Goal: Task Accomplishment & Management: Manage account settings

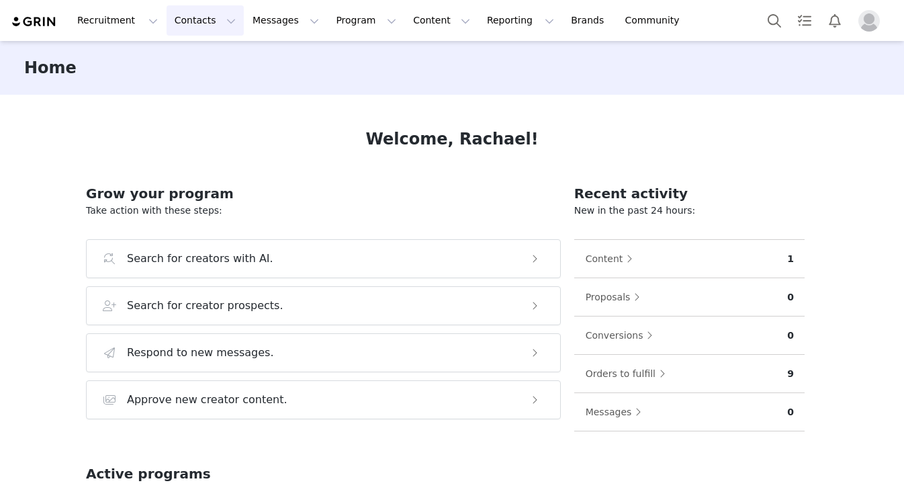
click at [199, 21] on button "Contacts Contacts" at bounding box center [205, 20] width 77 height 30
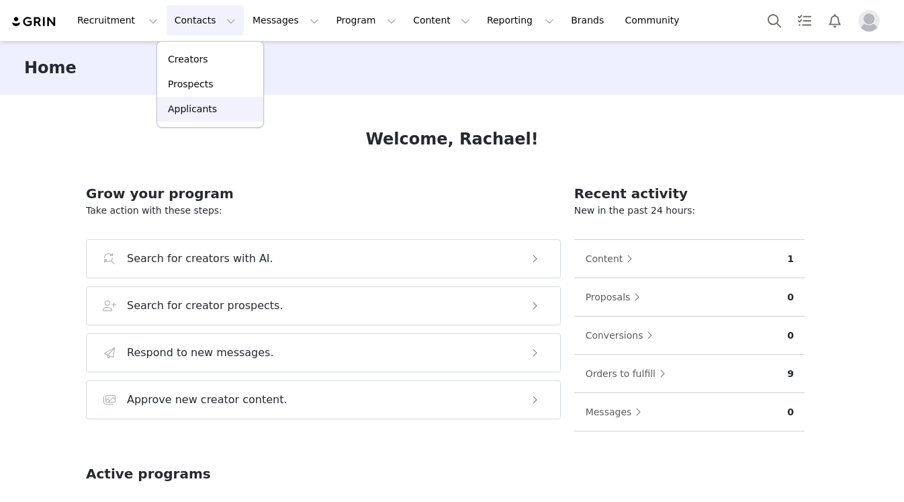
click at [189, 111] on p "Applicants" at bounding box center [192, 109] width 49 height 14
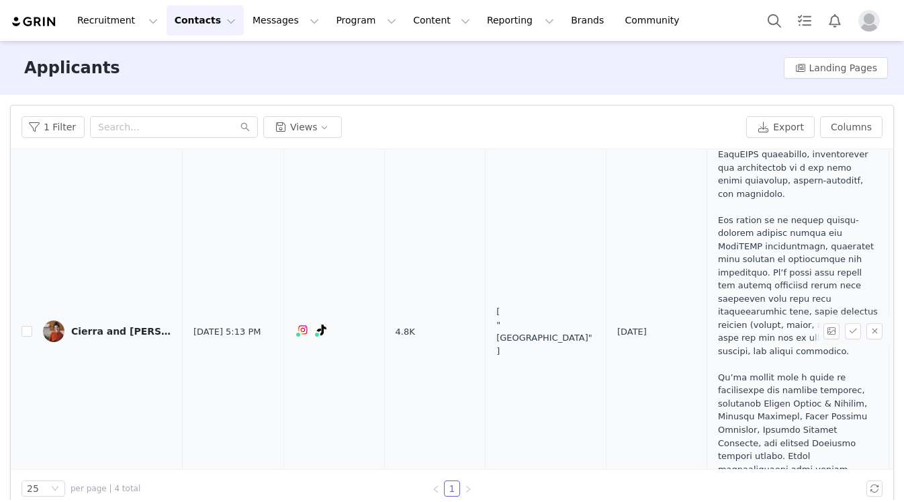
scroll to position [160, 0]
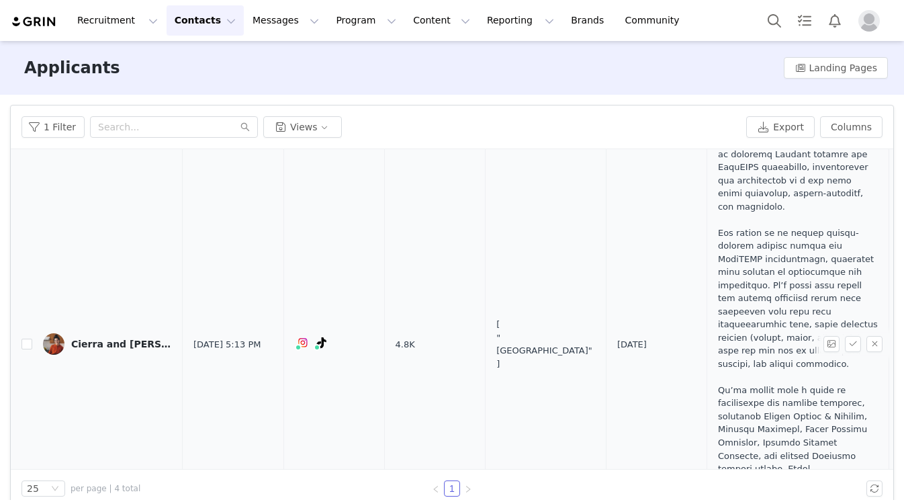
click at [134, 338] on div "Cierra and Mike Dowie" at bounding box center [121, 343] width 101 height 11
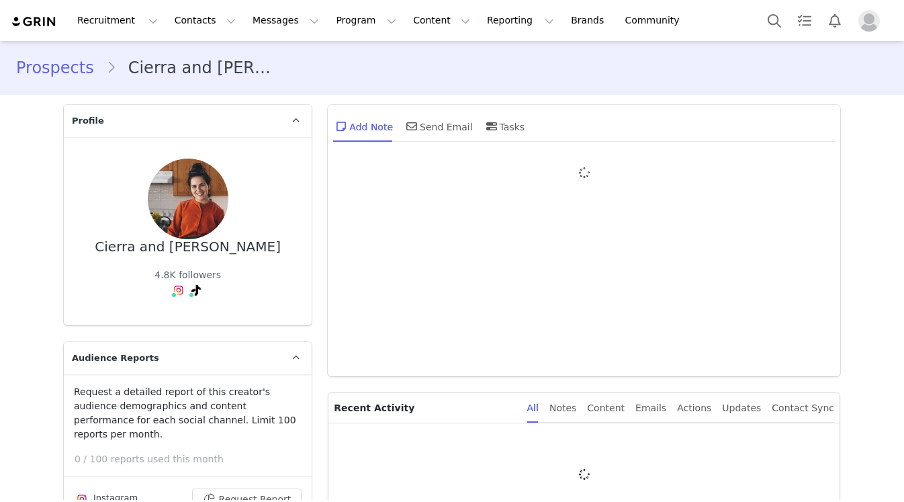
type input "+1 (United States)"
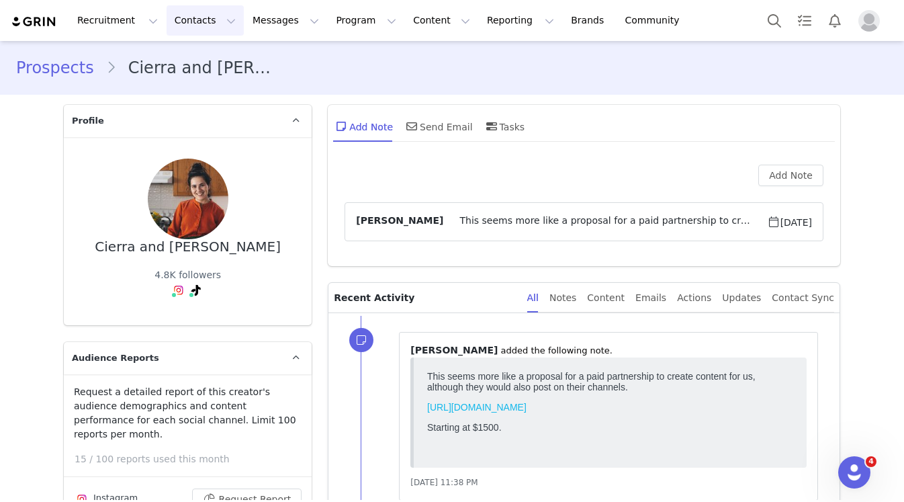
click at [179, 30] on button "Contacts Contacts" at bounding box center [205, 20] width 77 height 30
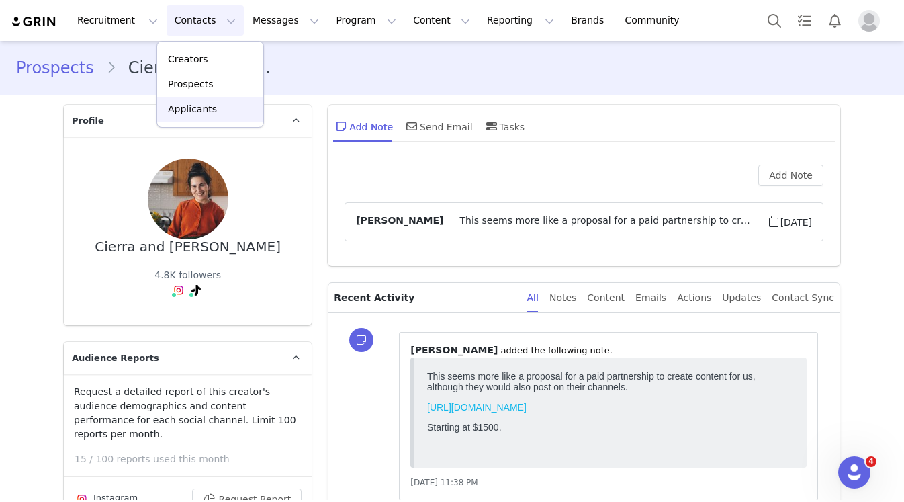
click at [177, 114] on p "Applicants" at bounding box center [192, 109] width 49 height 14
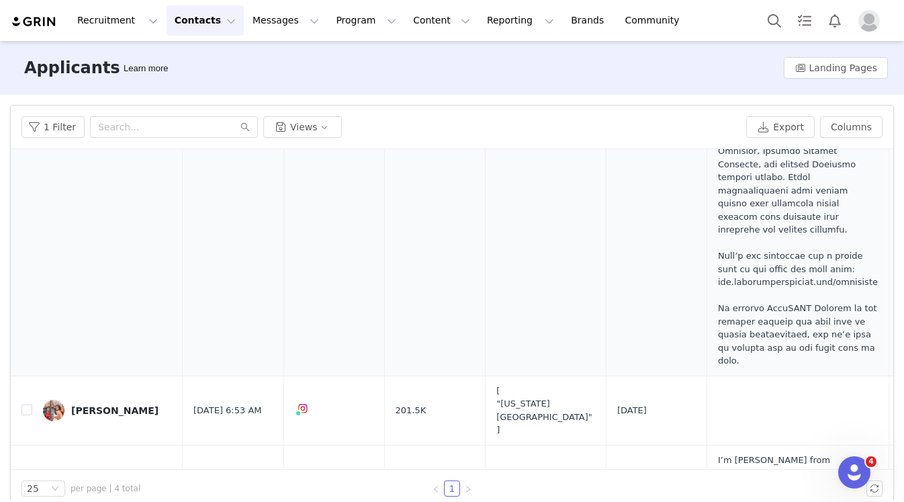
scroll to position [453, 0]
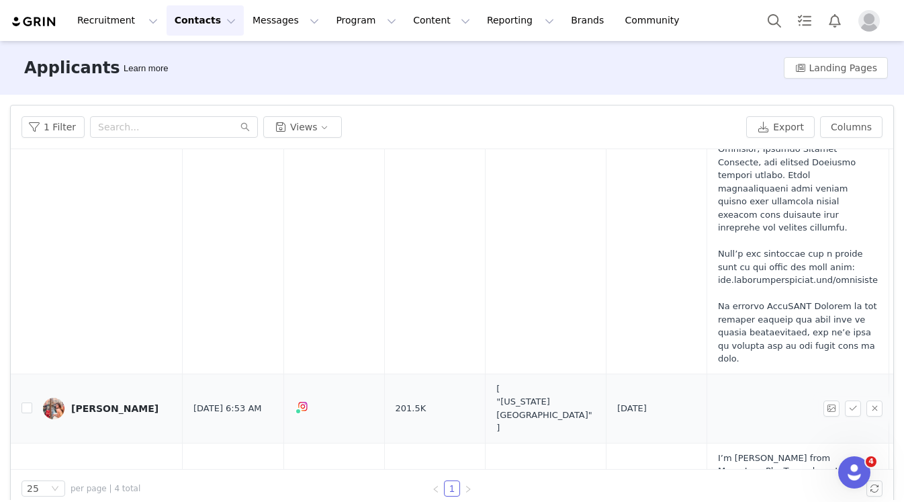
click at [101, 403] on div "Mariana Martins" at bounding box center [114, 408] width 87 height 11
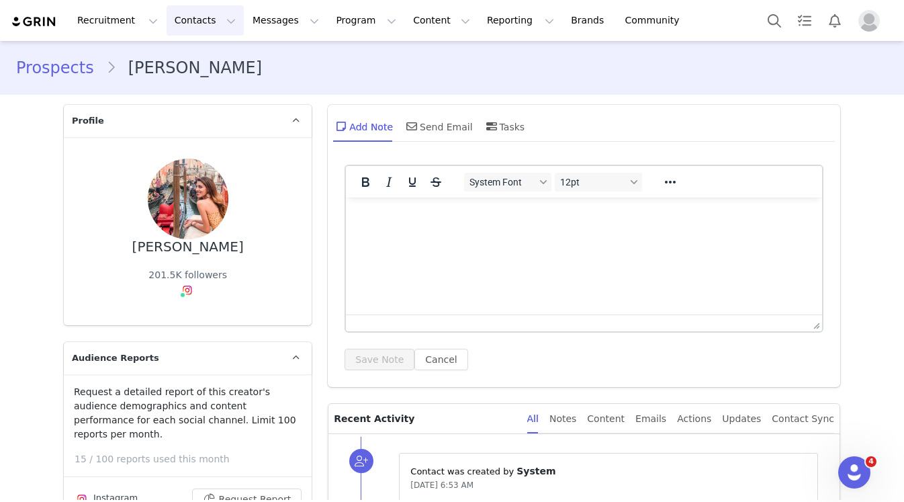
click at [167, 15] on button "Contacts Contacts" at bounding box center [205, 20] width 77 height 30
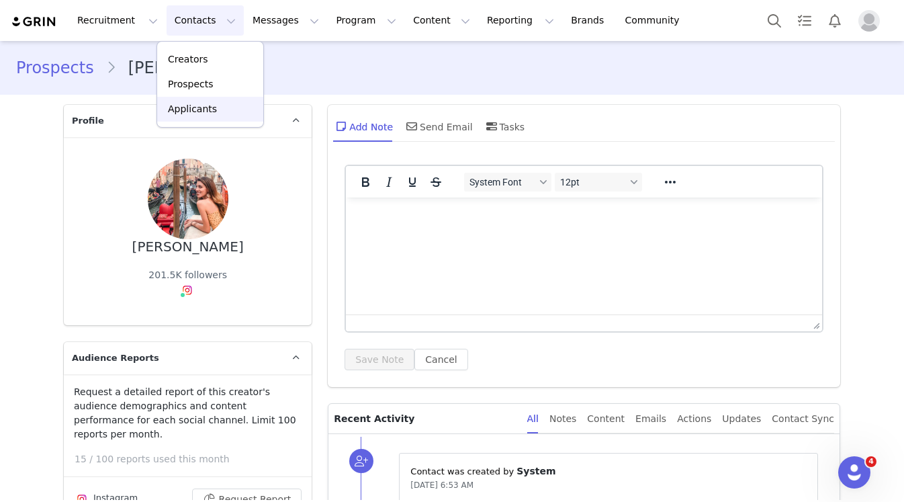
click at [187, 108] on p "Applicants" at bounding box center [192, 109] width 49 height 14
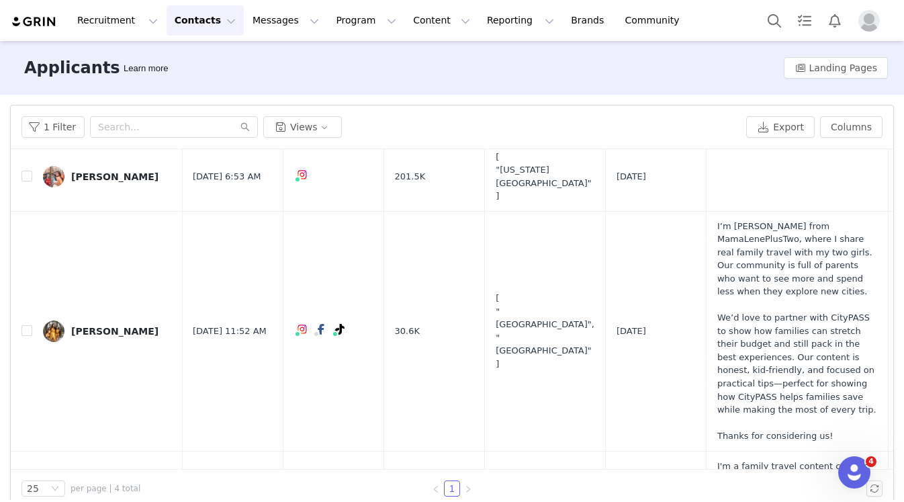
scroll to position [721, 1]
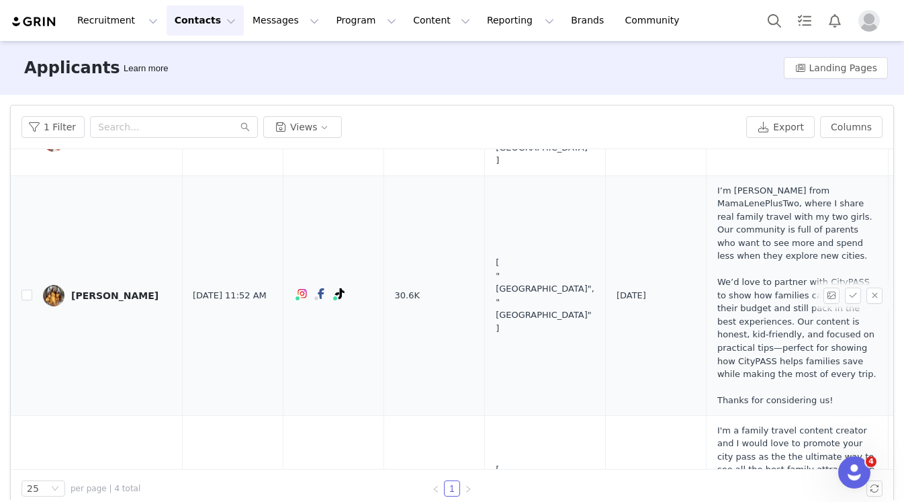
click at [145, 290] on div "Darlene Thalangsy" at bounding box center [114, 295] width 87 height 11
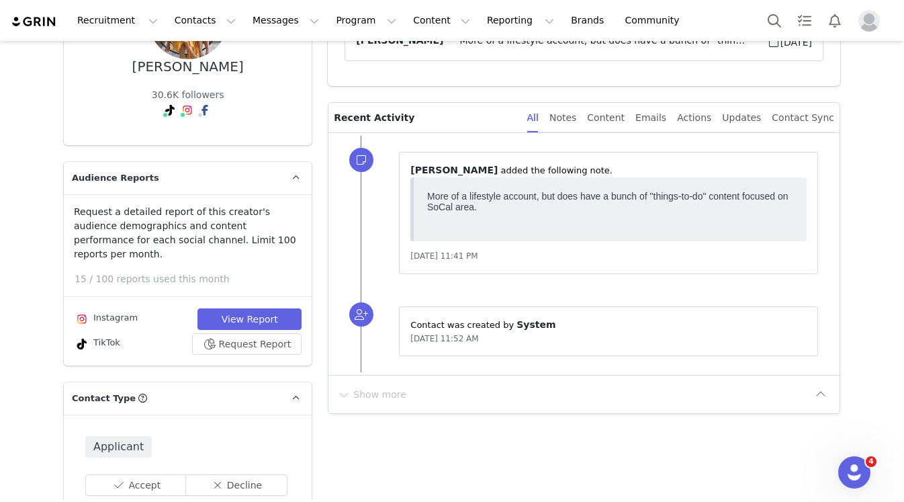
scroll to position [182, 0]
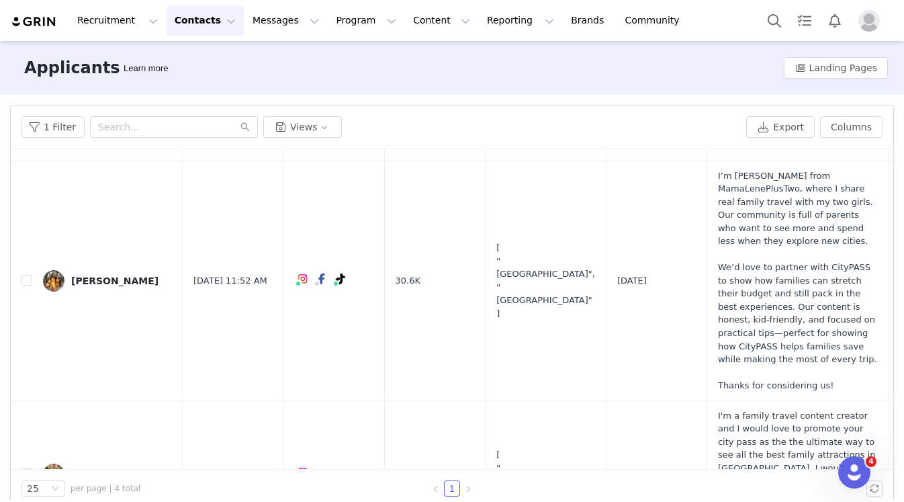
scroll to position [18, 0]
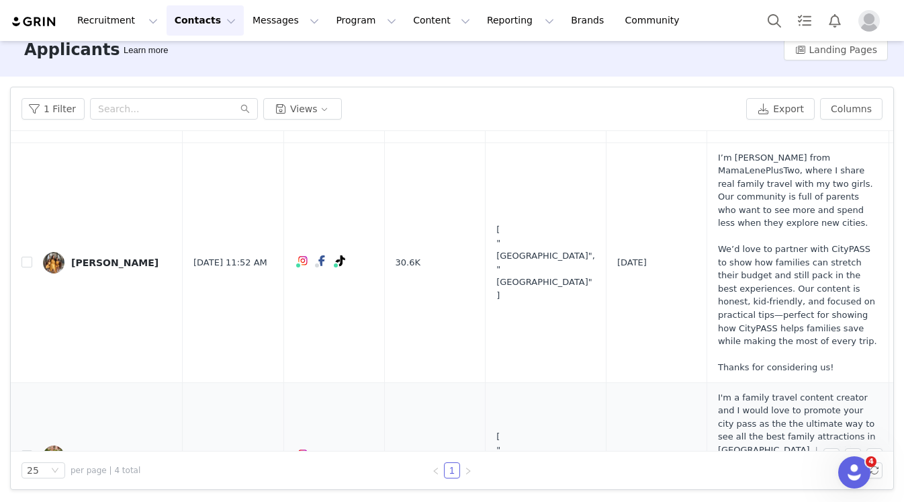
click at [107, 451] on div "Rebbecca Murphy" at bounding box center [121, 456] width 101 height 11
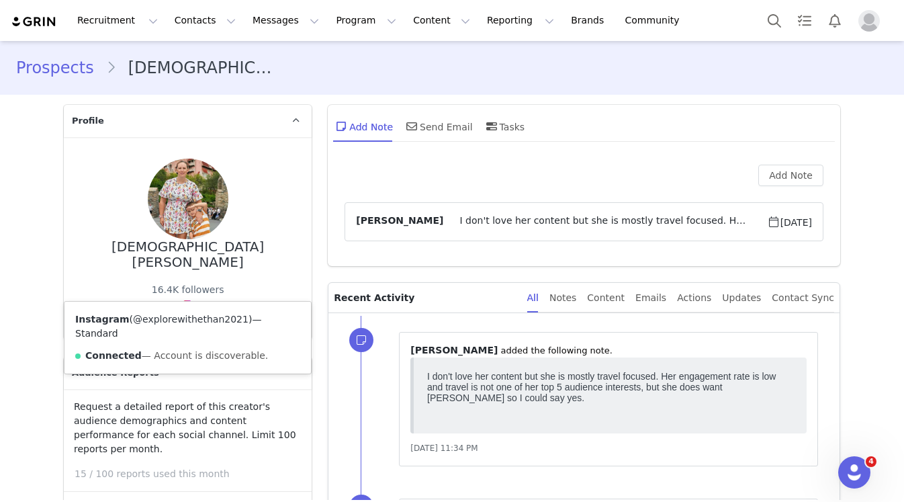
click at [181, 318] on link "@explorewithethan2021" at bounding box center [191, 319] width 116 height 11
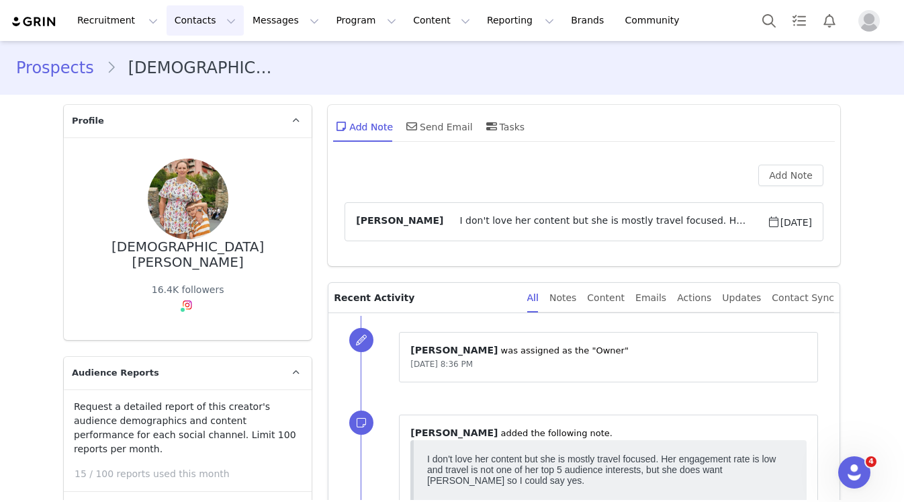
click at [173, 34] on button "Contacts Contacts" at bounding box center [205, 20] width 77 height 30
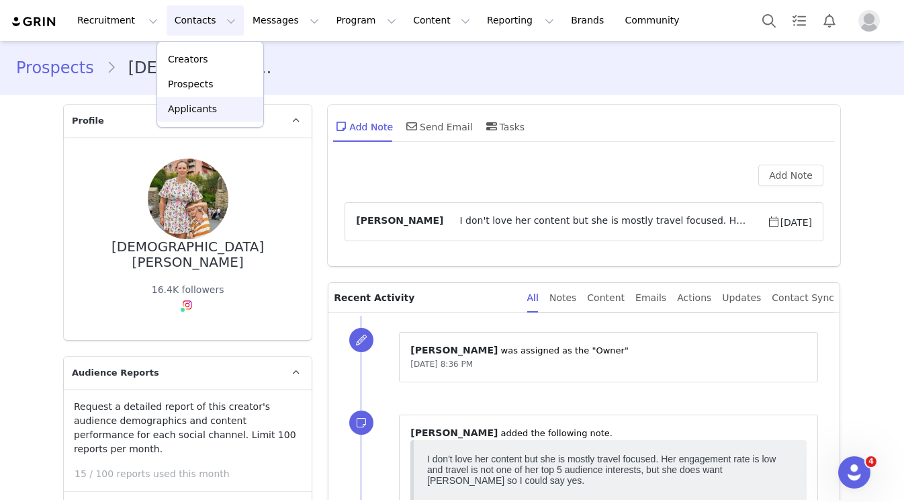
click at [183, 105] on p "Applicants" at bounding box center [192, 109] width 49 height 14
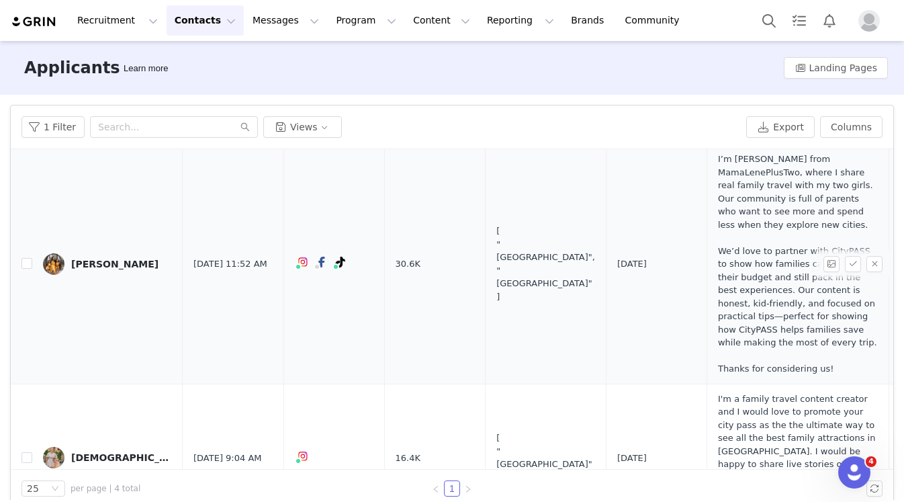
scroll to position [103, 0]
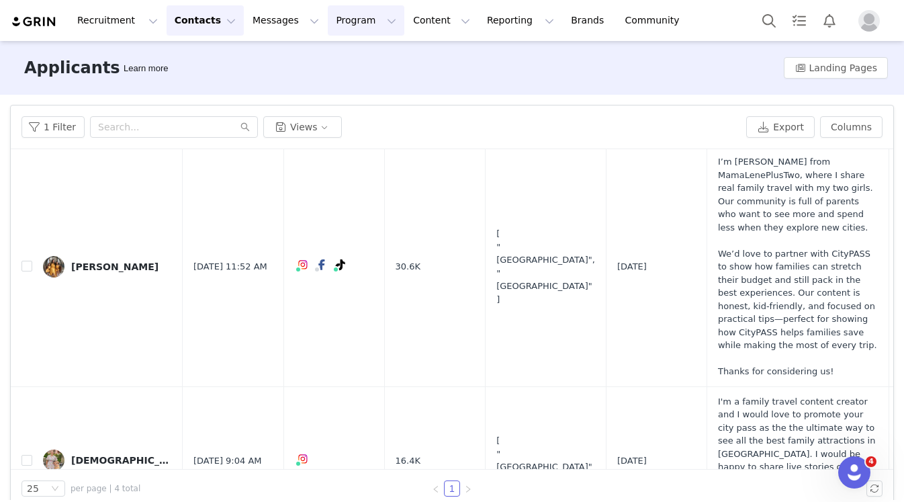
click at [328, 25] on button "Program Program" at bounding box center [366, 20] width 77 height 30
click at [348, 63] on p "Activations" at bounding box center [344, 59] width 52 height 14
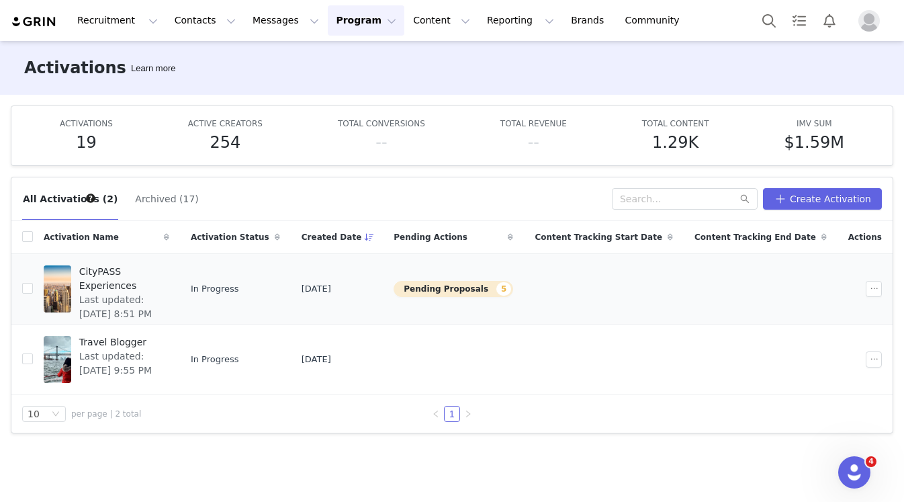
click at [129, 270] on span "CityPASS Experiences" at bounding box center [120, 279] width 82 height 28
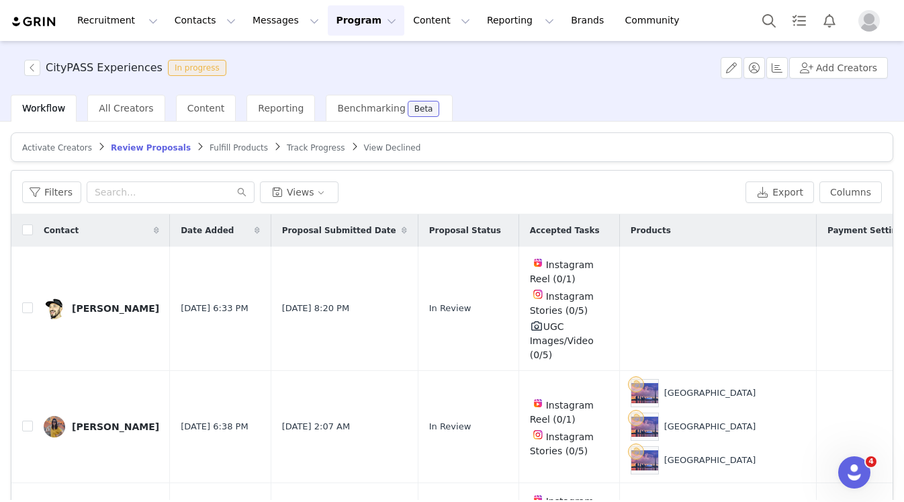
click at [306, 145] on span "Track Progress" at bounding box center [316, 147] width 58 height 9
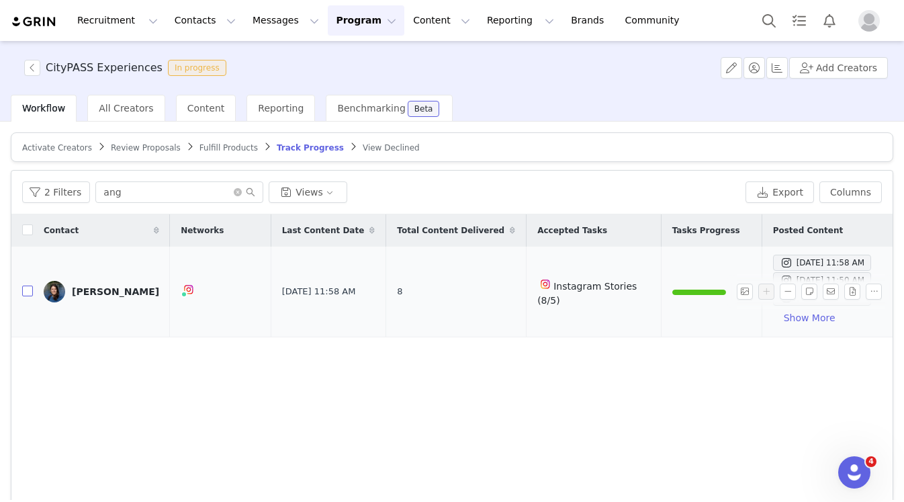
click at [30, 288] on input "checkbox" at bounding box center [27, 290] width 11 height 11
checkbox input "true"
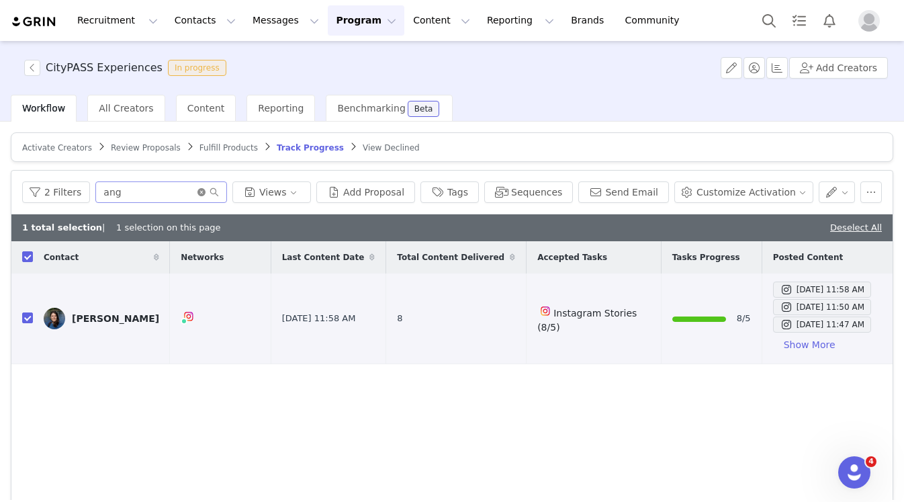
click at [206, 191] on icon "icon: close-circle" at bounding box center [201, 192] width 8 height 8
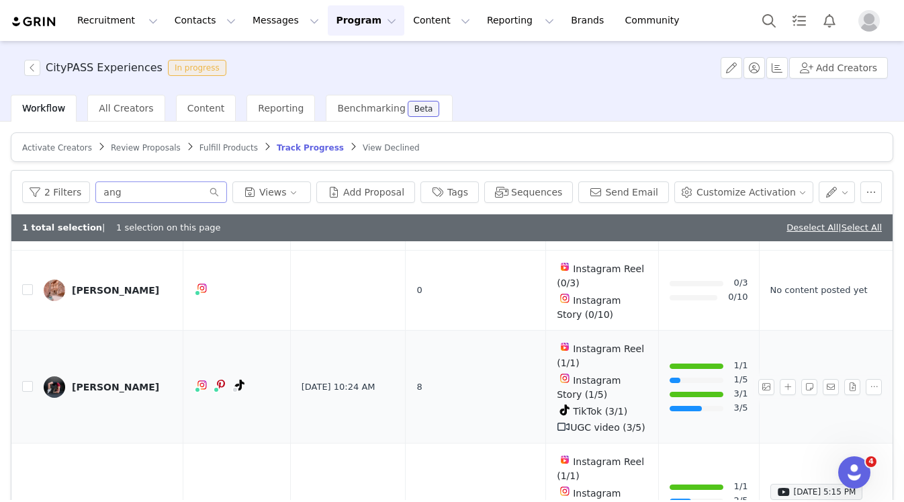
scroll to position [239, 0]
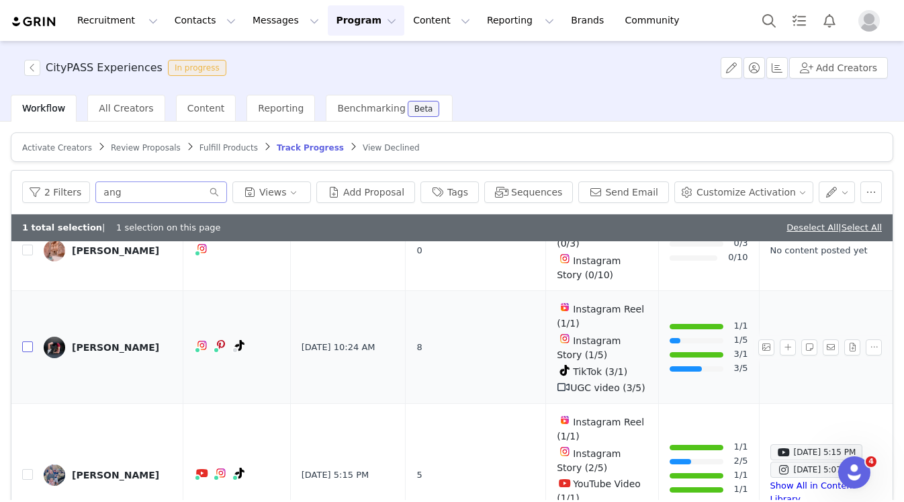
click at [24, 341] on input "checkbox" at bounding box center [27, 346] width 11 height 11
click at [844, 190] on button "button" at bounding box center [837, 191] width 37 height 21
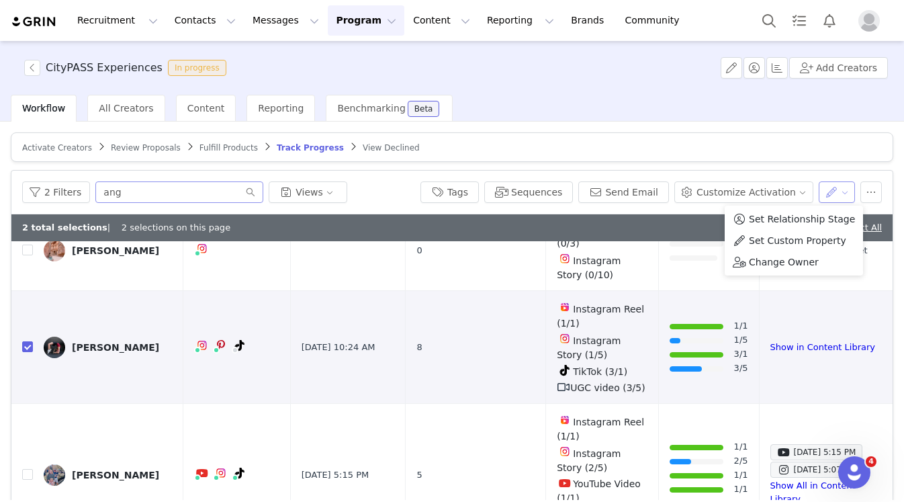
click at [844, 190] on button "button" at bounding box center [837, 191] width 37 height 21
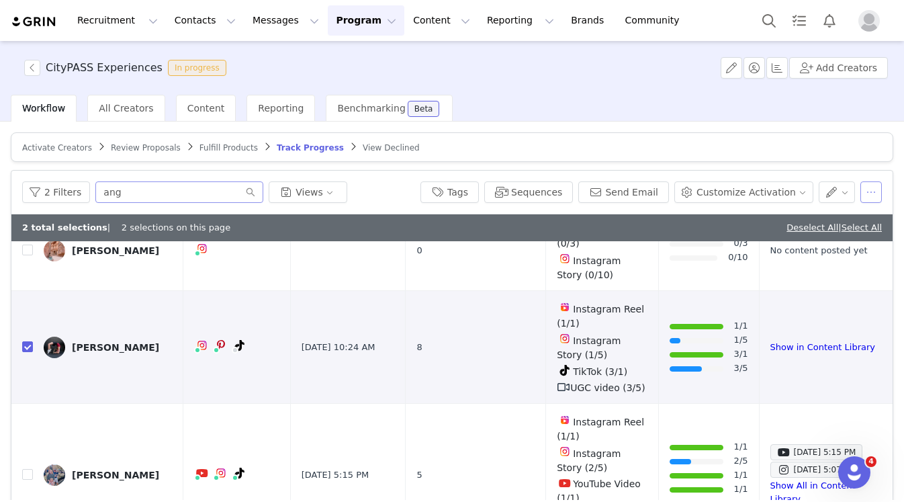
click at [881, 194] on button "button" at bounding box center [870, 191] width 21 height 21
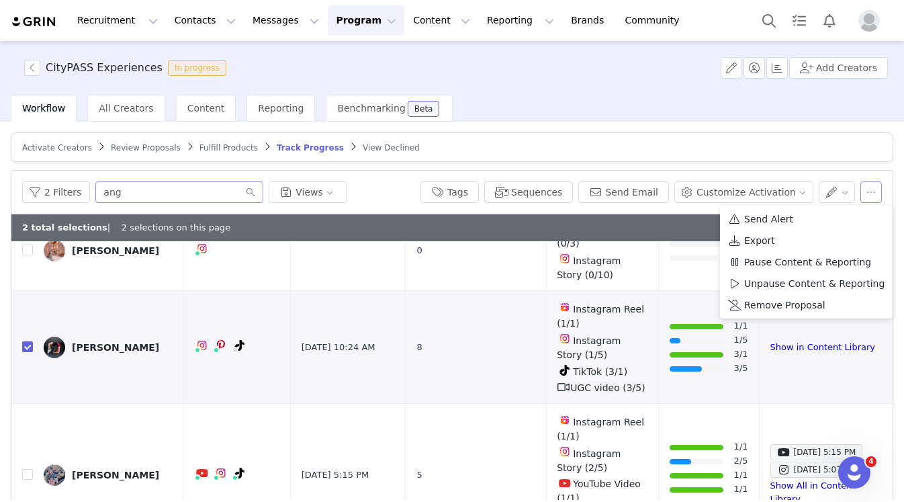
click at [881, 194] on button "button" at bounding box center [870, 191] width 21 height 21
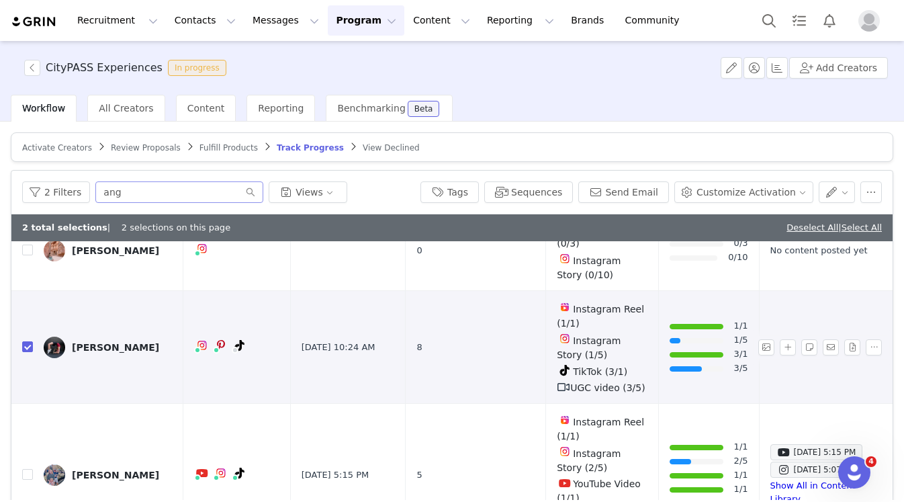
click at [101, 342] on div "[PERSON_NAME]" at bounding box center [115, 347] width 87 height 11
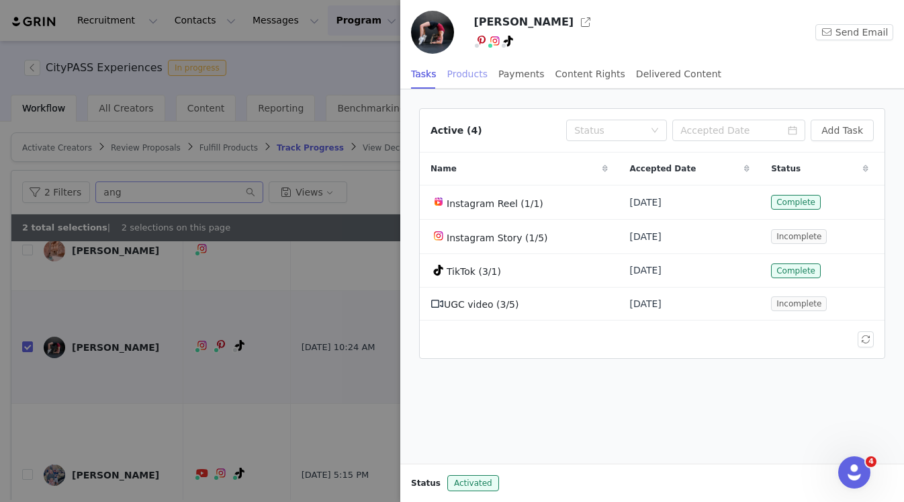
click at [457, 82] on div "Products" at bounding box center [467, 74] width 40 height 30
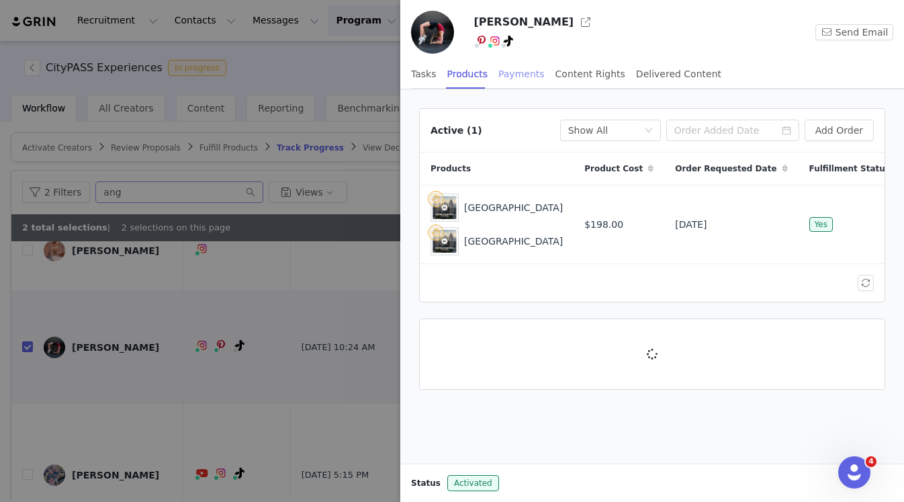
click at [520, 75] on div "Payments" at bounding box center [521, 74] width 46 height 30
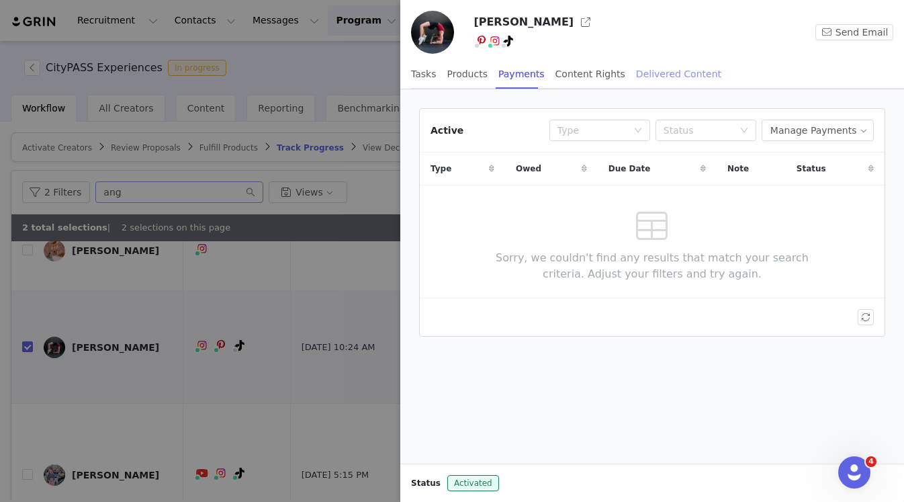
click at [692, 71] on div "Delivered Content" at bounding box center [678, 74] width 85 height 30
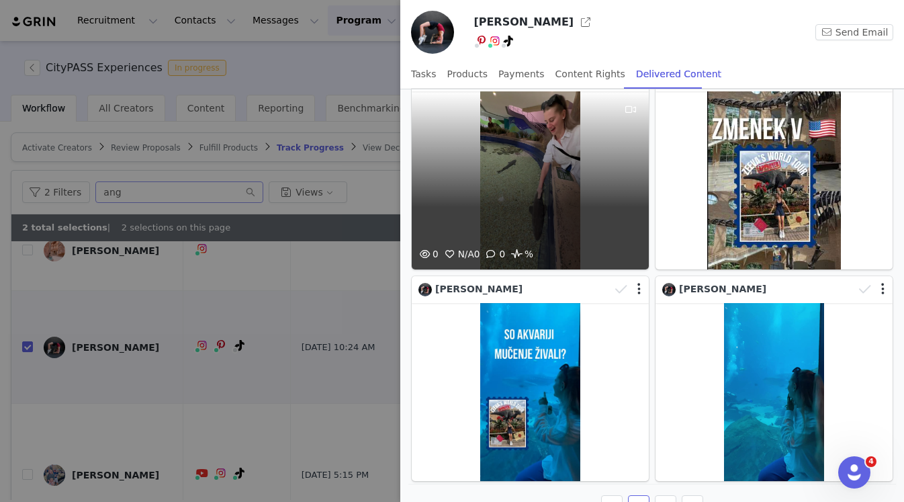
scroll to position [0, 0]
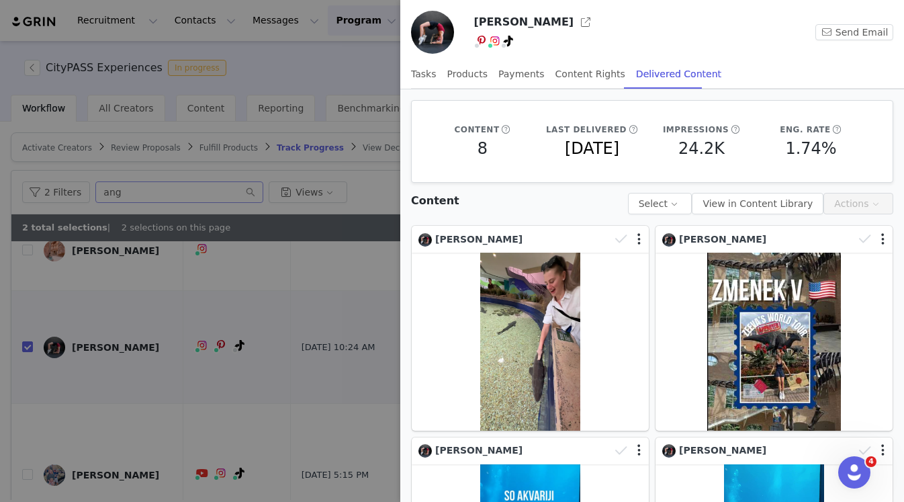
click at [152, 370] on div at bounding box center [452, 251] width 904 height 502
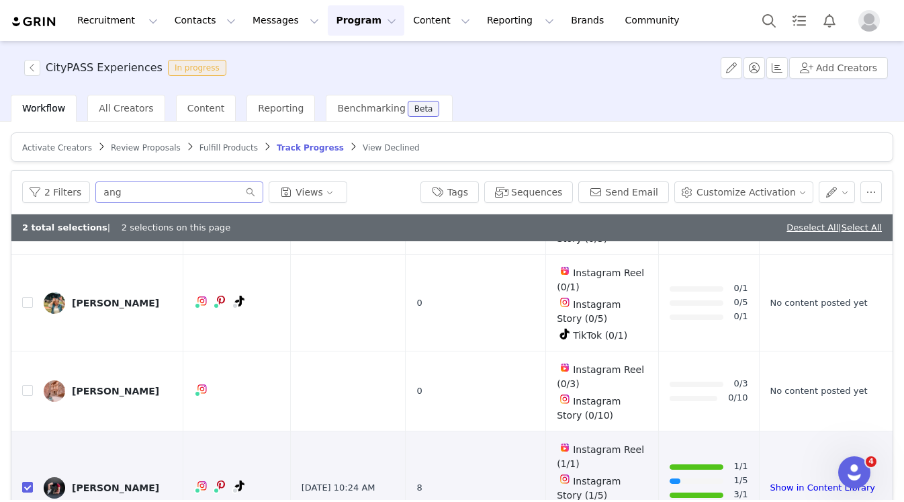
scroll to position [209, 0]
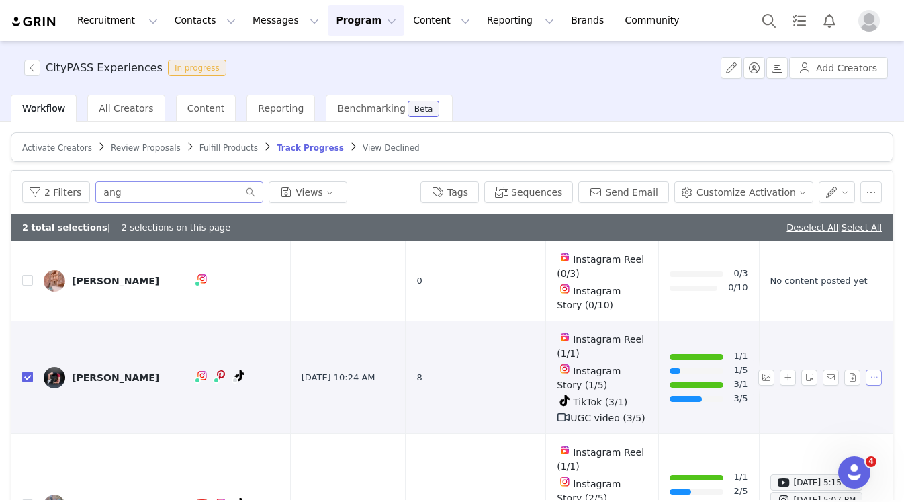
click at [872, 374] on button "button" at bounding box center [874, 377] width 16 height 16
click at [104, 378] on div "[PERSON_NAME]" at bounding box center [115, 377] width 87 height 11
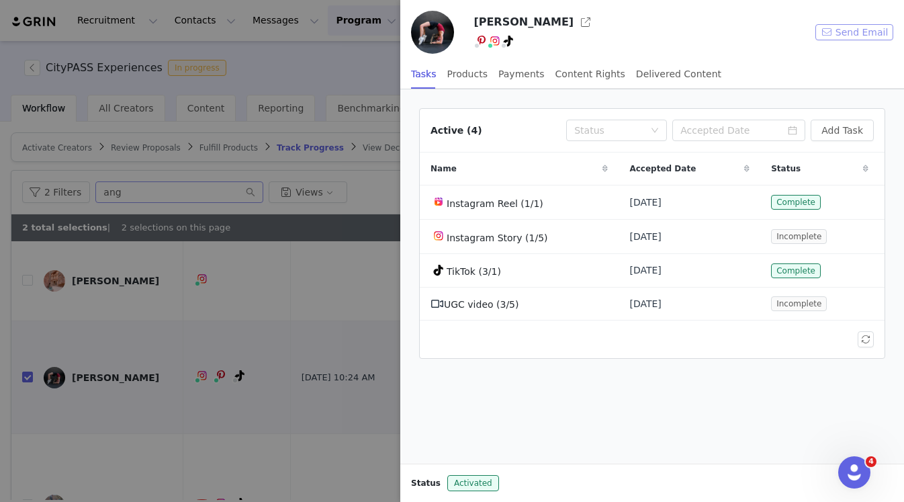
click at [842, 28] on button "Send Email" at bounding box center [854, 32] width 78 height 16
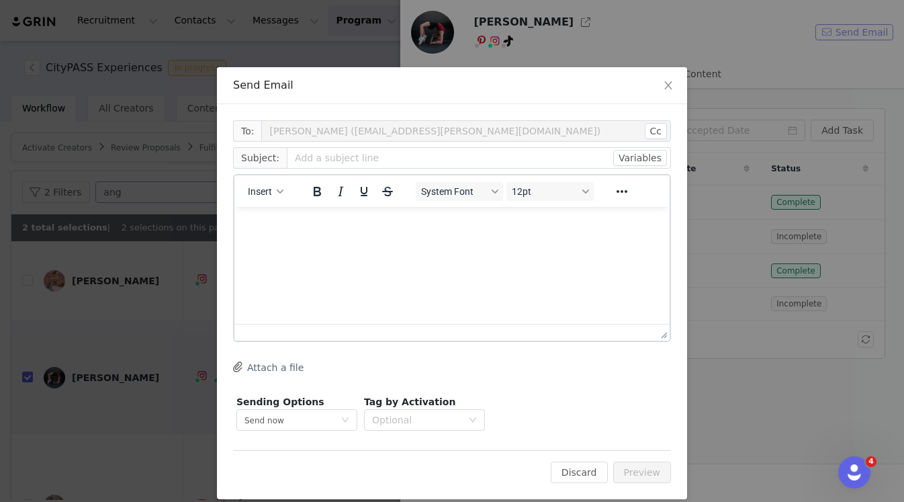
scroll to position [0, 0]
click at [583, 478] on button "Discard" at bounding box center [579, 471] width 57 height 21
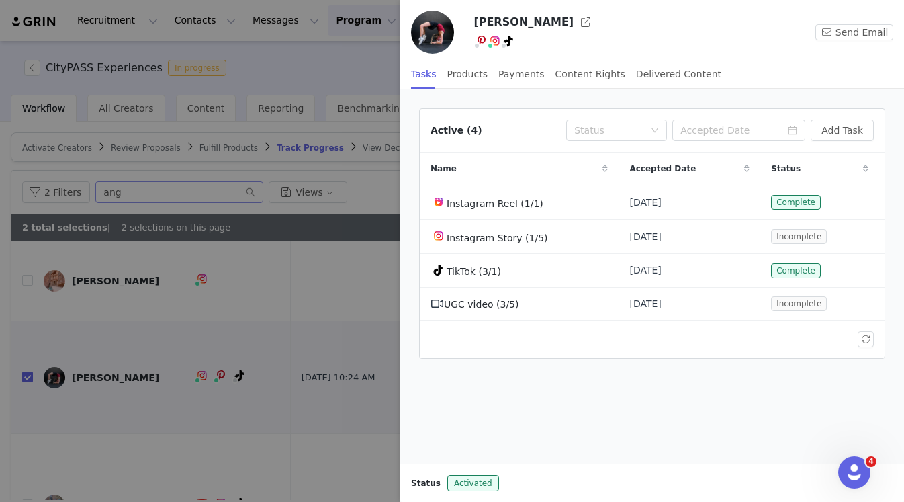
click at [353, 74] on div at bounding box center [452, 251] width 904 height 502
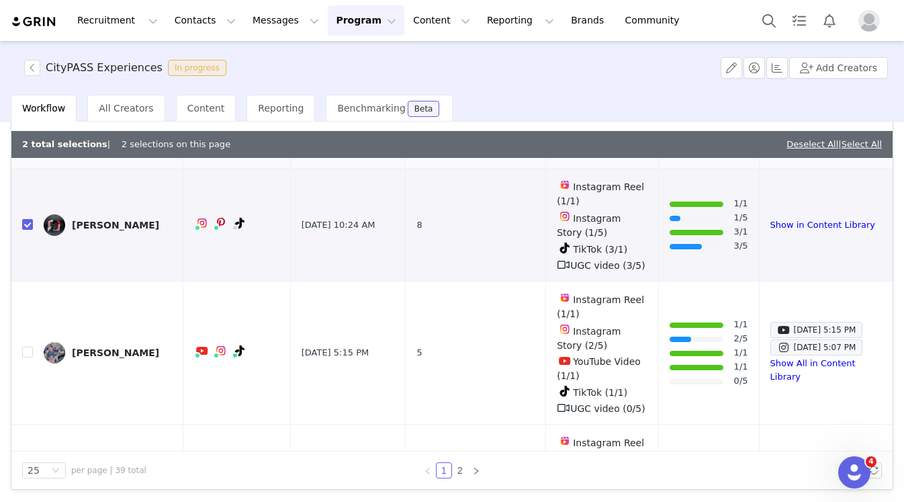
scroll to position [283, 0]
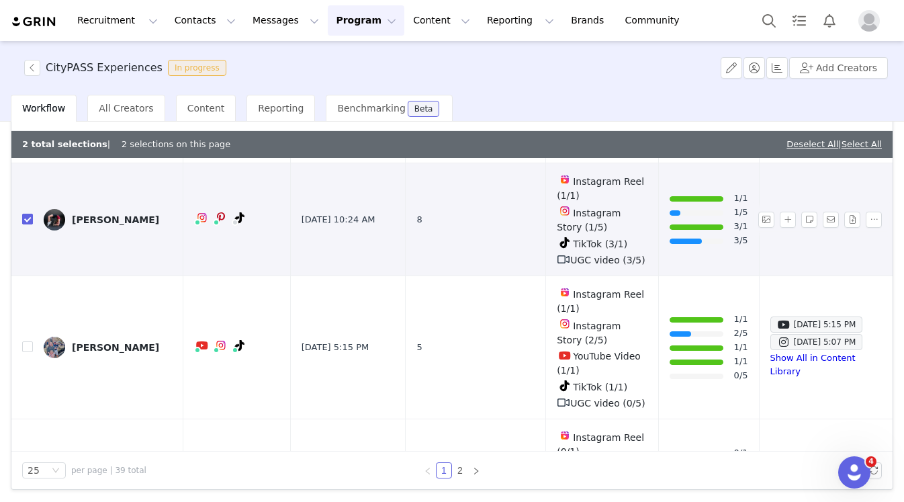
click at [26, 220] on input "checkbox" at bounding box center [27, 219] width 11 height 11
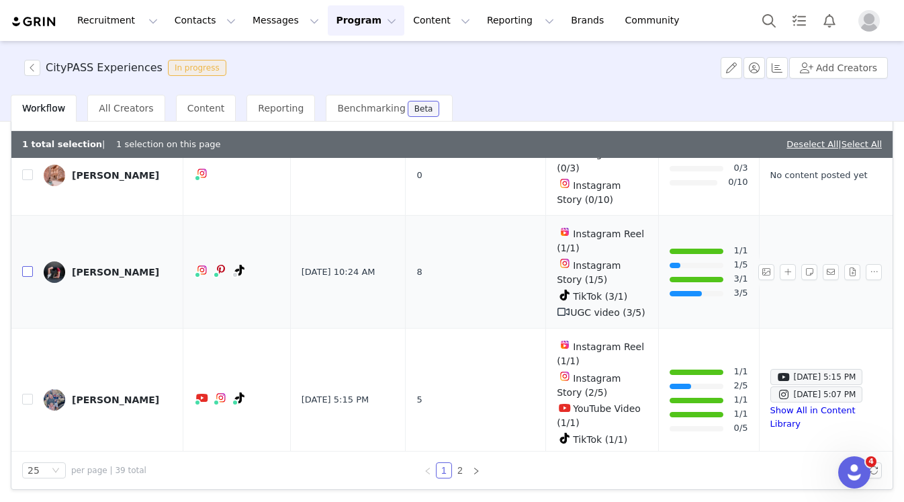
scroll to position [226, 0]
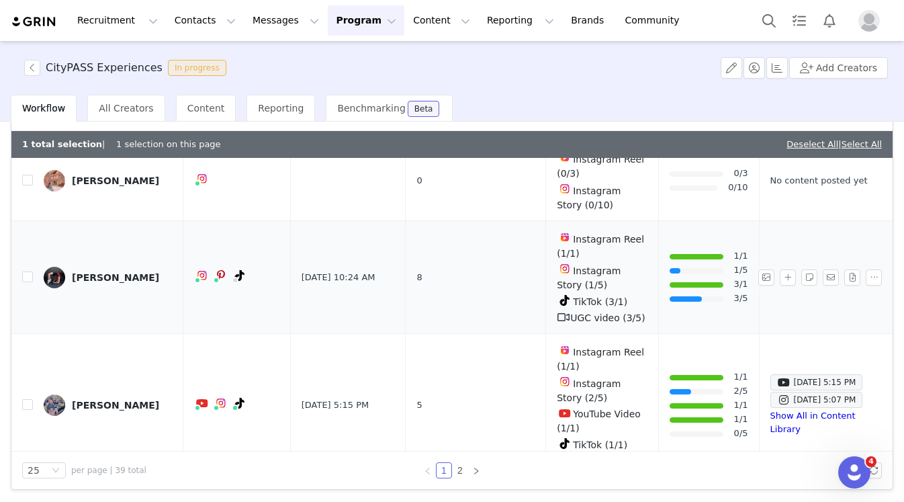
click at [87, 272] on div "[PERSON_NAME]" at bounding box center [115, 277] width 87 height 11
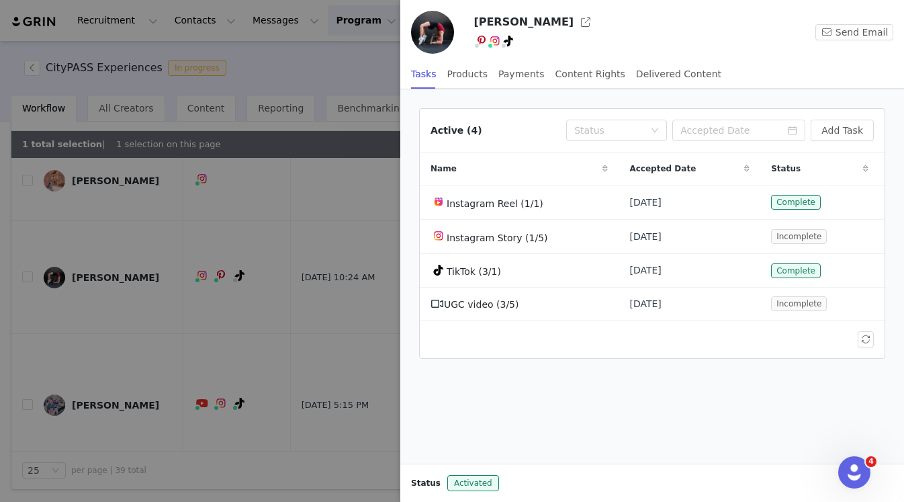
click at [379, 52] on div at bounding box center [452, 251] width 904 height 502
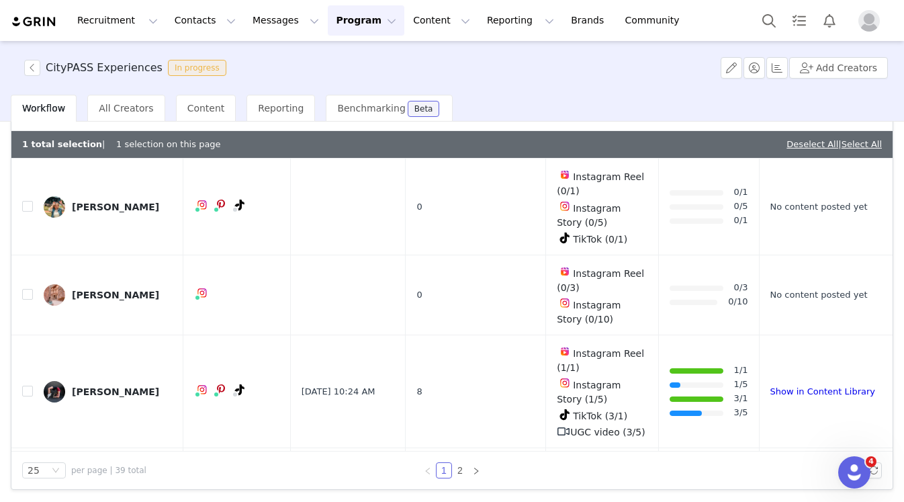
scroll to position [203, 0]
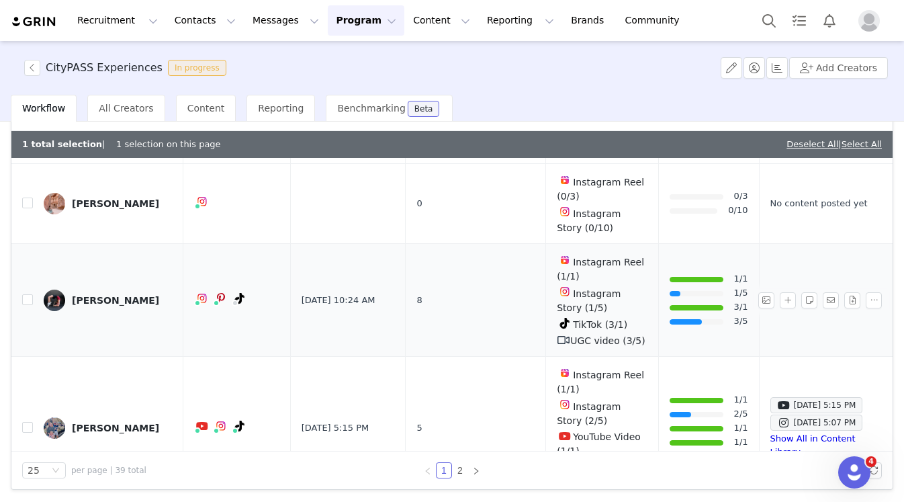
click at [109, 298] on div "[PERSON_NAME]" at bounding box center [115, 300] width 87 height 11
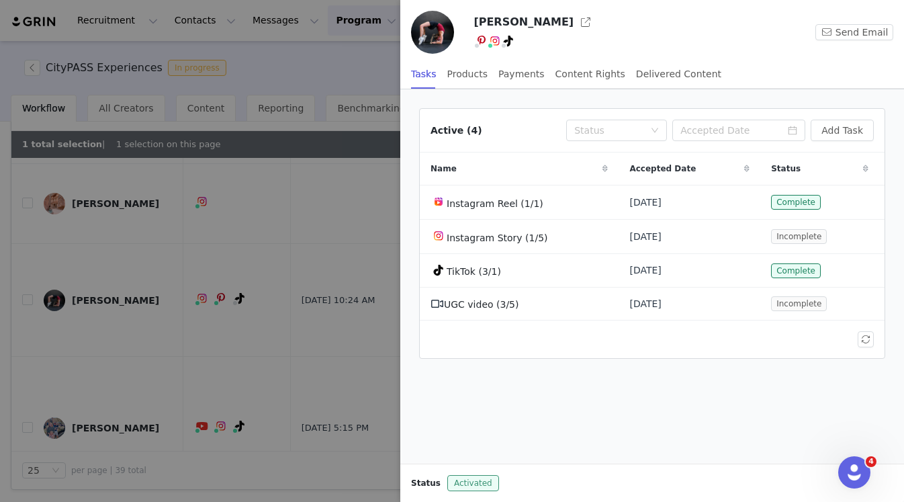
click at [474, 482] on span "Activated" at bounding box center [473, 483] width 52 height 16
click at [434, 484] on span "Status" at bounding box center [426, 483] width 30 height 12
click at [463, 484] on span "Activated" at bounding box center [473, 483] width 52 height 16
click at [82, 357] on div at bounding box center [452, 251] width 904 height 502
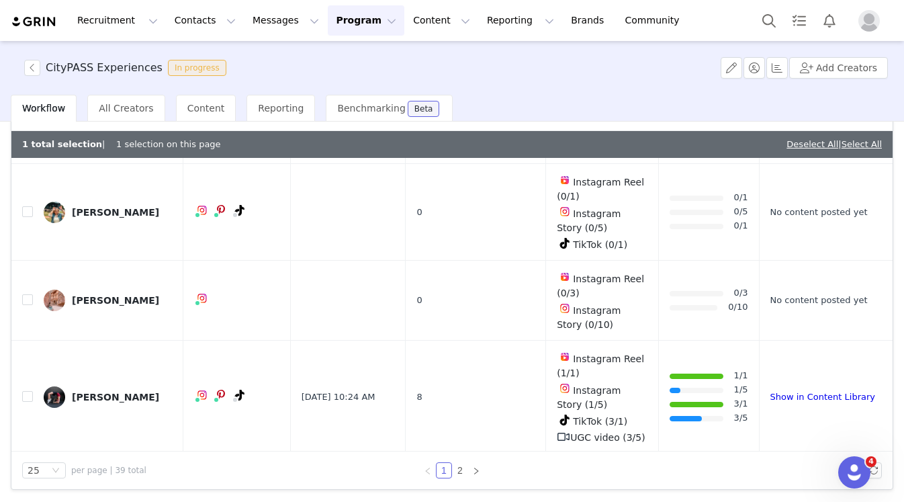
scroll to position [108, 0]
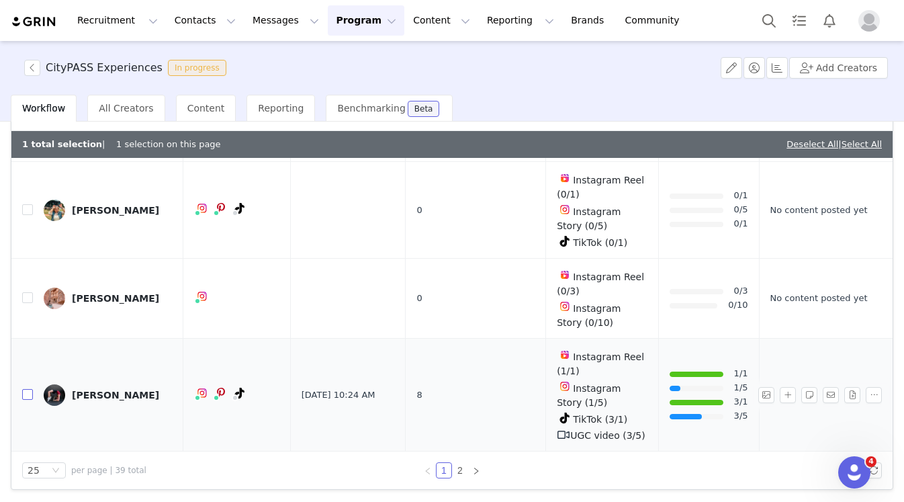
click at [30, 389] on input "checkbox" at bounding box center [27, 394] width 11 height 11
checkbox input "true"
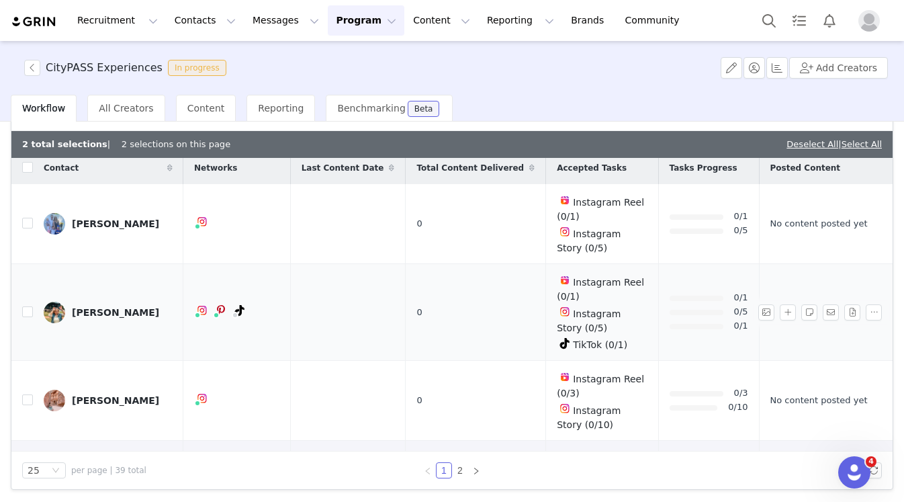
scroll to position [0, 0]
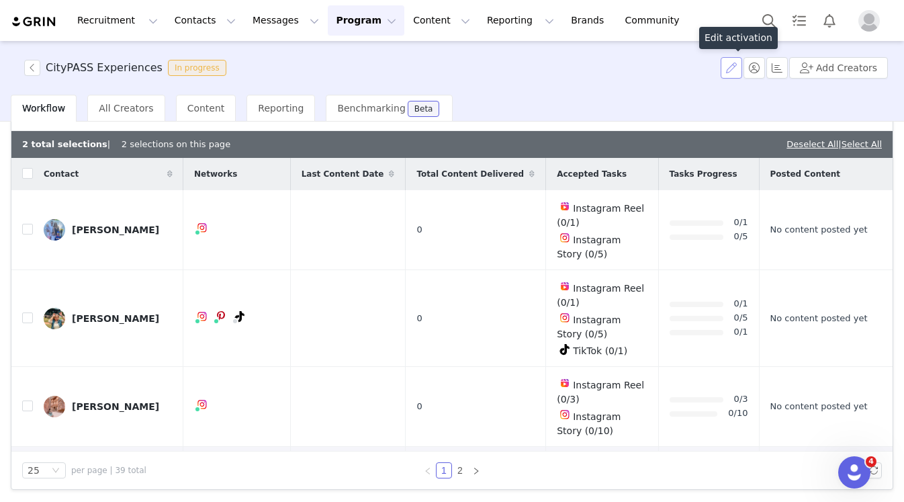
click at [732, 66] on button "button" at bounding box center [731, 67] width 21 height 21
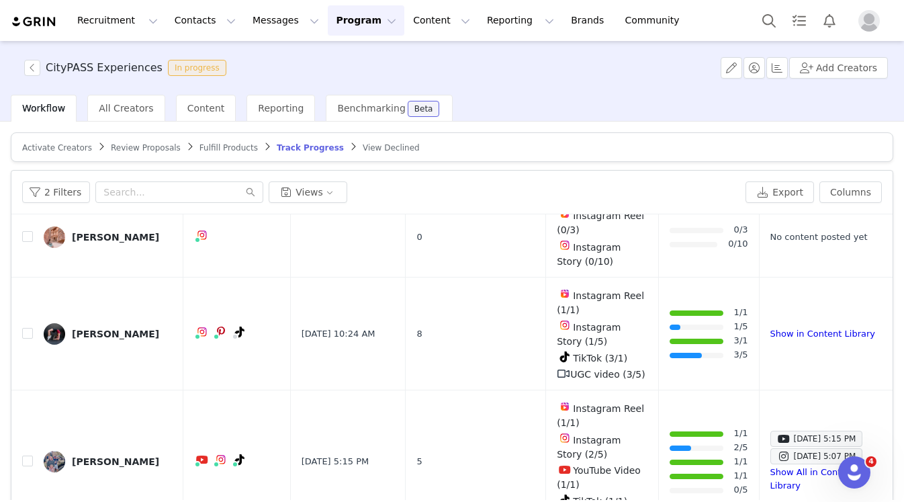
scroll to position [234, 0]
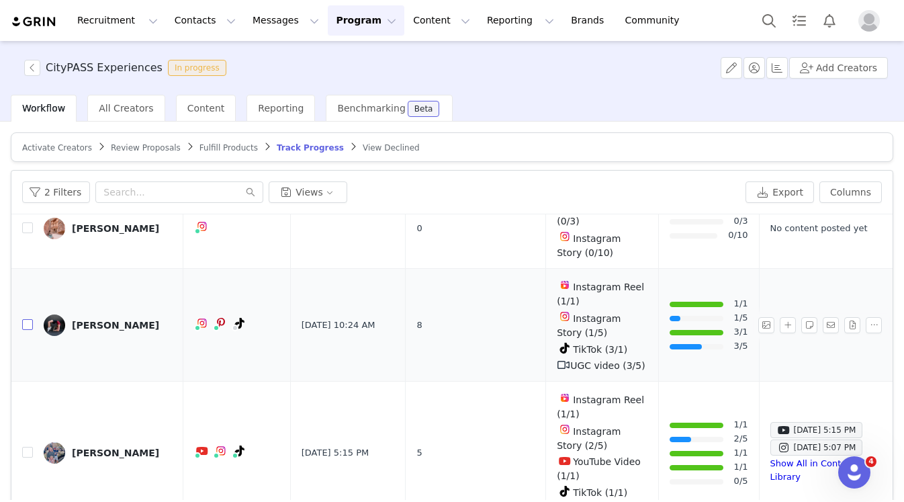
click at [31, 322] on input "checkbox" at bounding box center [27, 324] width 11 height 11
checkbox input "true"
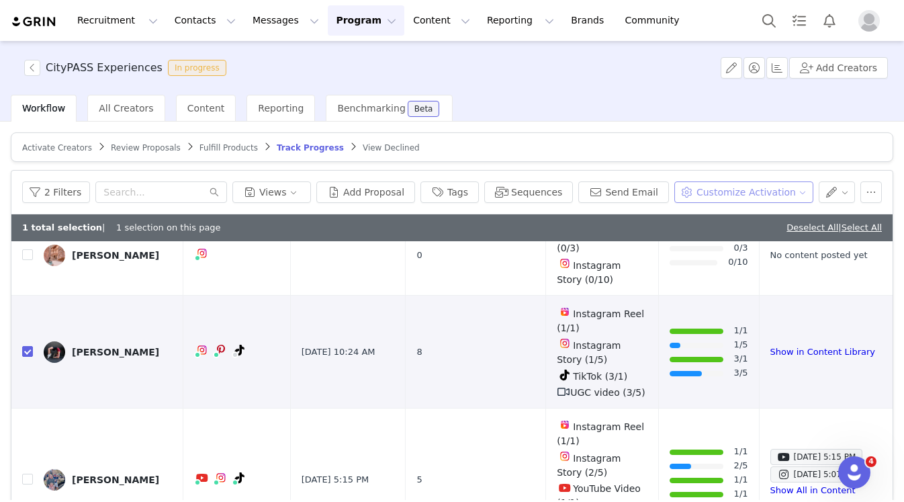
click at [776, 195] on button "Customize Activation" at bounding box center [743, 191] width 139 height 21
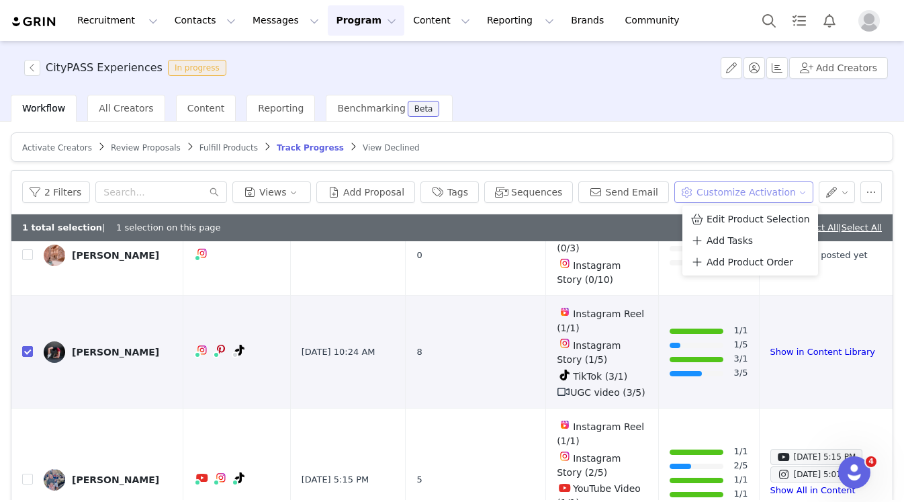
click at [776, 195] on button "Customize Activation" at bounding box center [743, 191] width 139 height 21
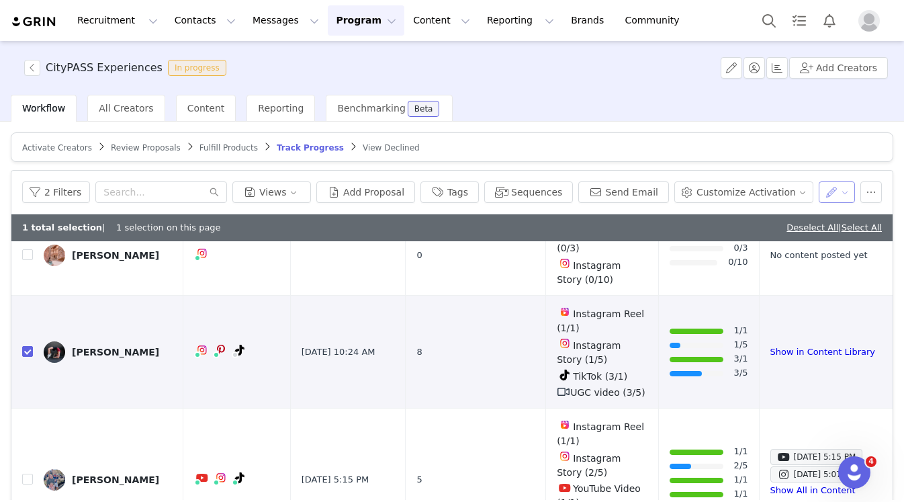
click at [840, 191] on button "button" at bounding box center [837, 191] width 37 height 21
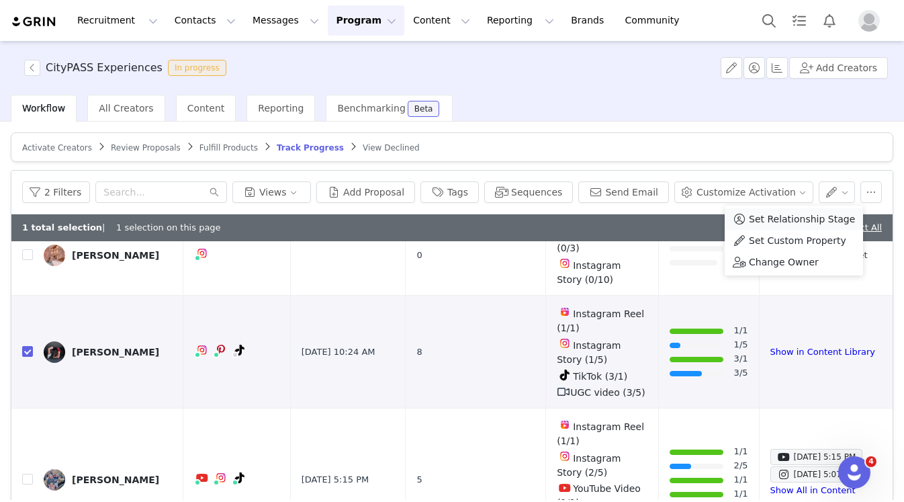
click at [811, 222] on span "Set Relationship Stage" at bounding box center [802, 219] width 106 height 15
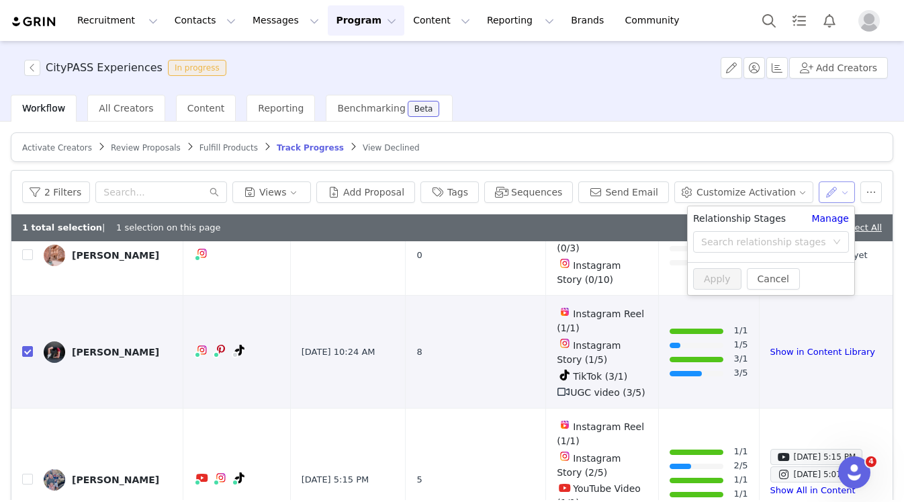
click at [848, 191] on button "button" at bounding box center [837, 191] width 37 height 21
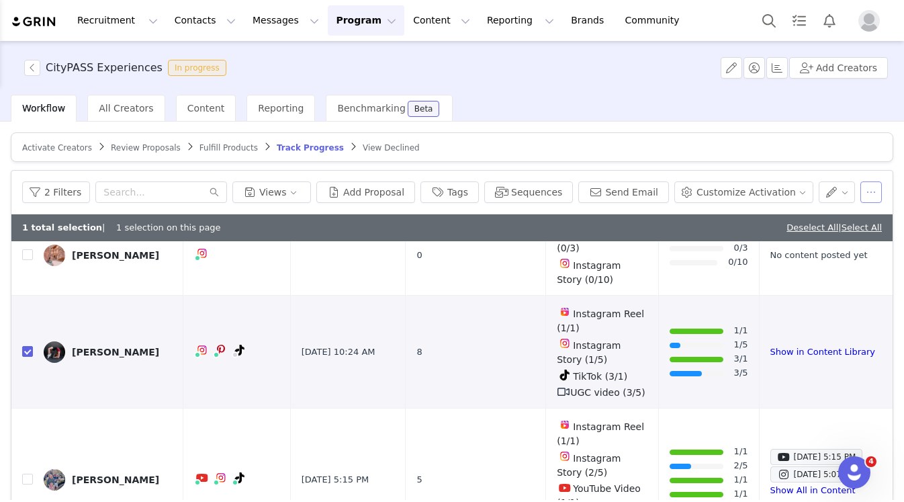
click at [869, 191] on button "button" at bounding box center [870, 191] width 21 height 21
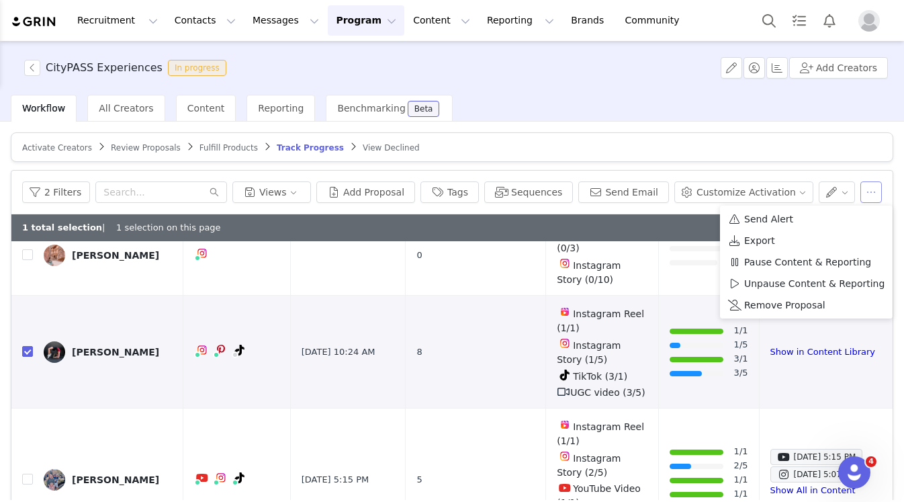
click at [869, 191] on button "button" at bounding box center [870, 191] width 21 height 21
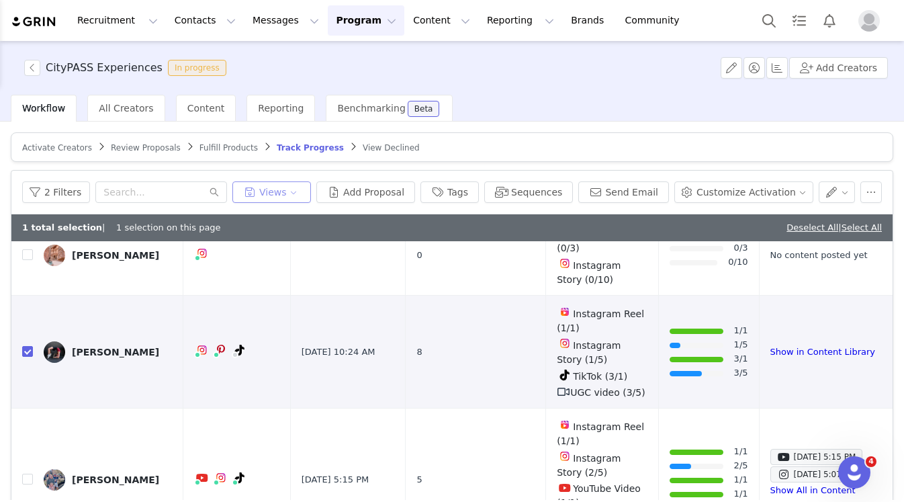
click at [295, 195] on button "Views" at bounding box center [271, 191] width 79 height 21
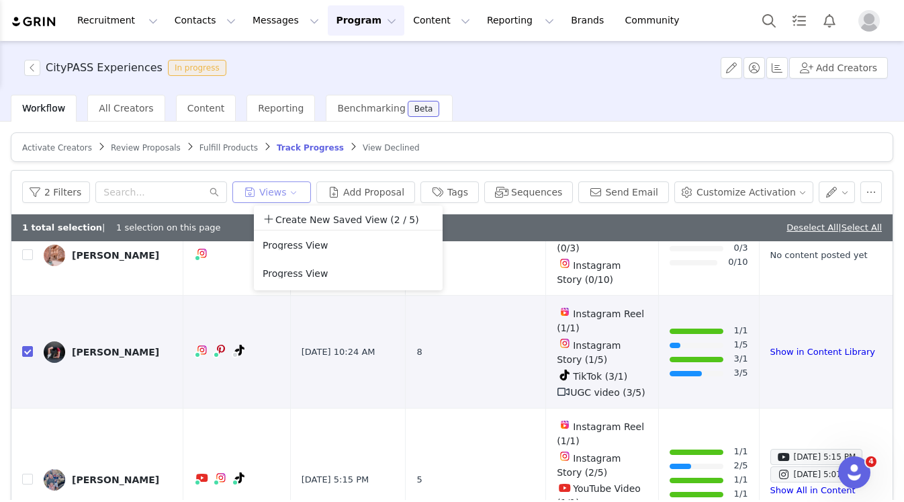
click at [295, 195] on button "Views" at bounding box center [271, 191] width 79 height 21
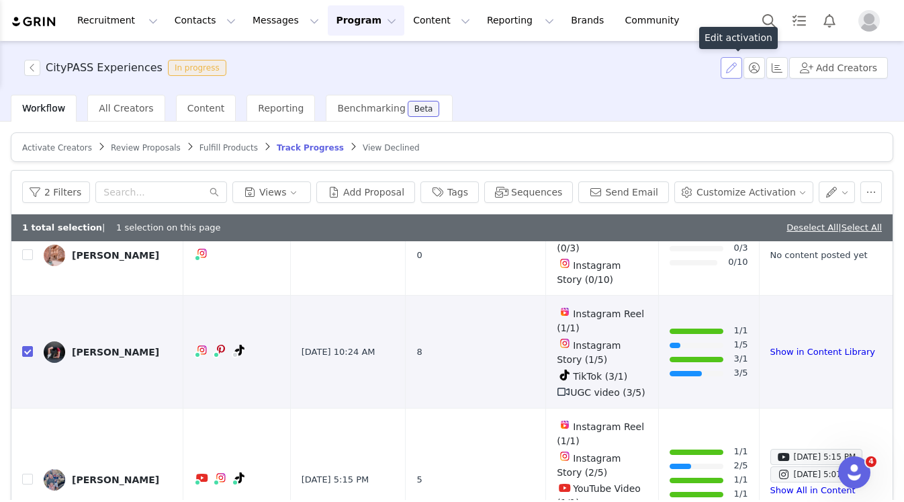
click at [735, 71] on button "button" at bounding box center [731, 67] width 21 height 21
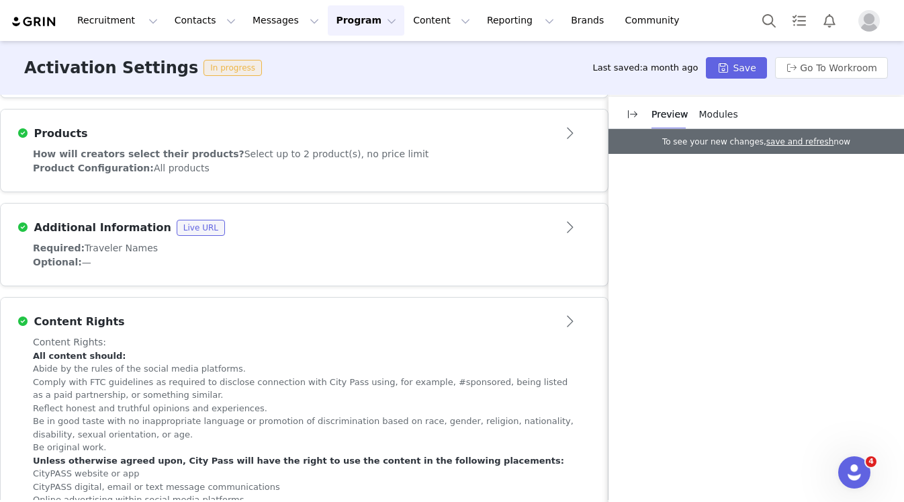
scroll to position [644, 0]
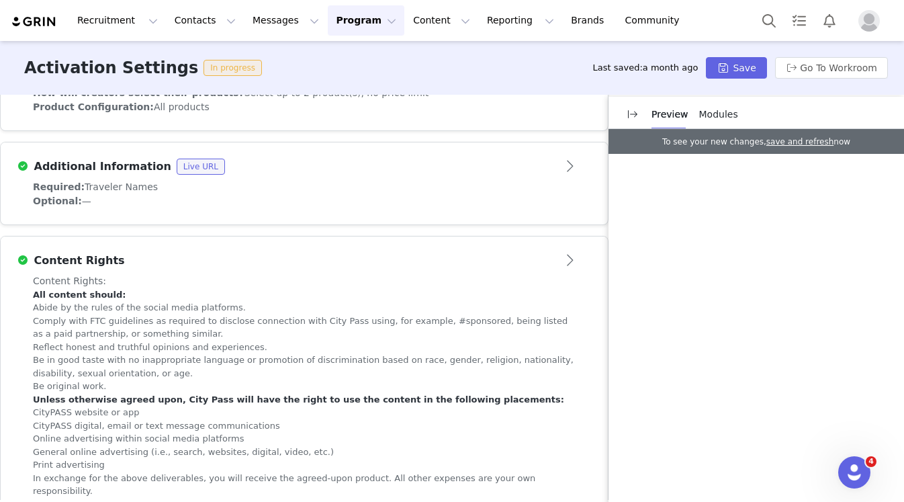
click at [549, 73] on div "Activation Settings In progress Last saved: a month ago Save Go To Workroom" at bounding box center [452, 68] width 904 height 54
click at [316, 69] on div "Activation Settings In progress Last saved: a month ago Save Go To Workroom" at bounding box center [452, 68] width 904 height 54
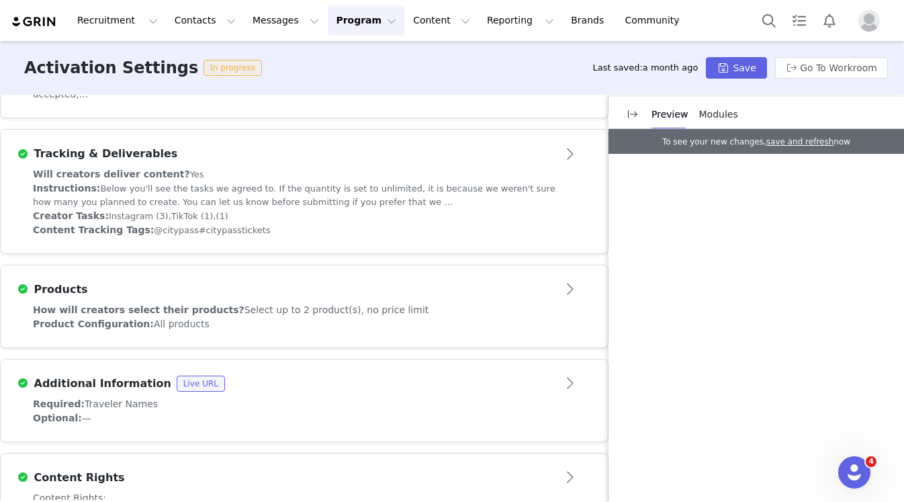
scroll to position [0, 0]
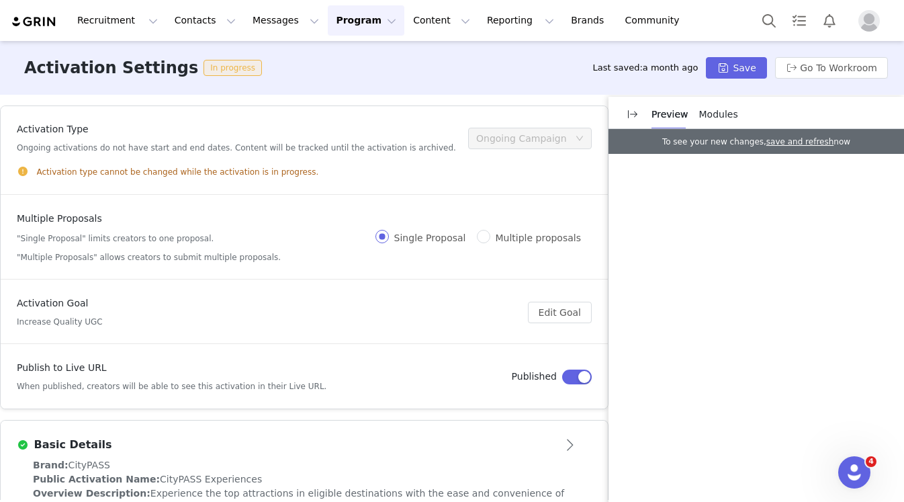
click at [357, 19] on button "Program Program" at bounding box center [366, 20] width 77 height 30
click at [330, 60] on p "Activations" at bounding box center [344, 59] width 52 height 14
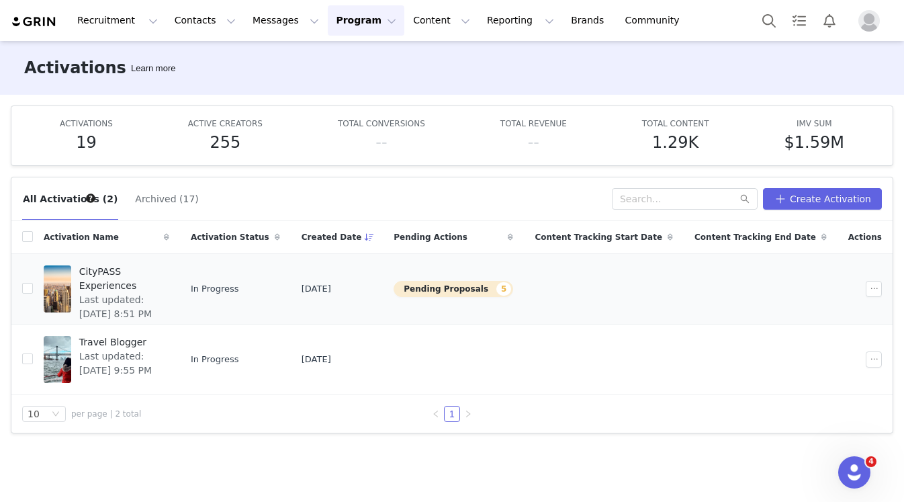
click at [161, 271] on span "CityPASS Experiences" at bounding box center [120, 279] width 82 height 28
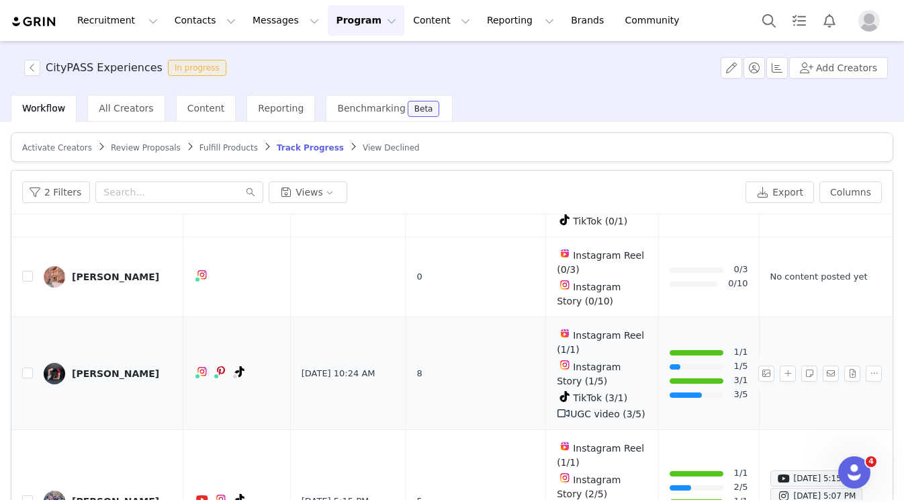
scroll to position [187, 0]
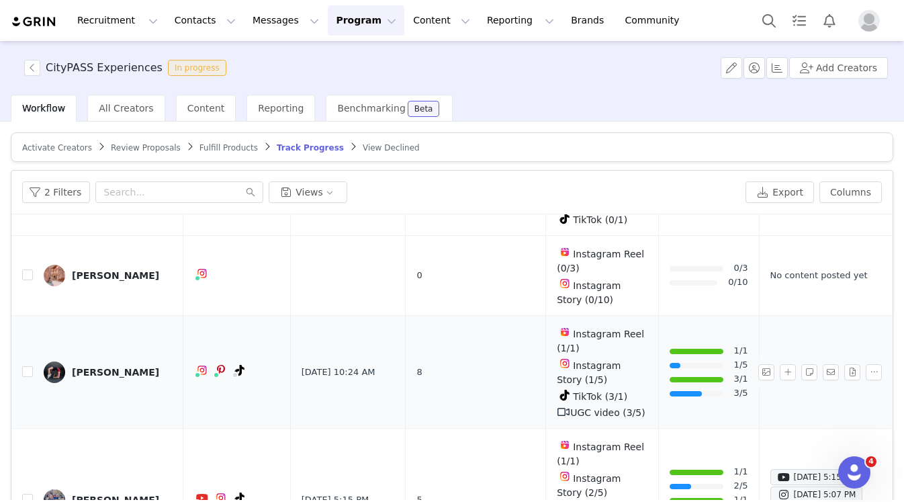
click at [770, 367] on link "Show in Content Library" at bounding box center [822, 372] width 105 height 10
click at [281, 28] on button "Messages Messages" at bounding box center [285, 20] width 83 height 30
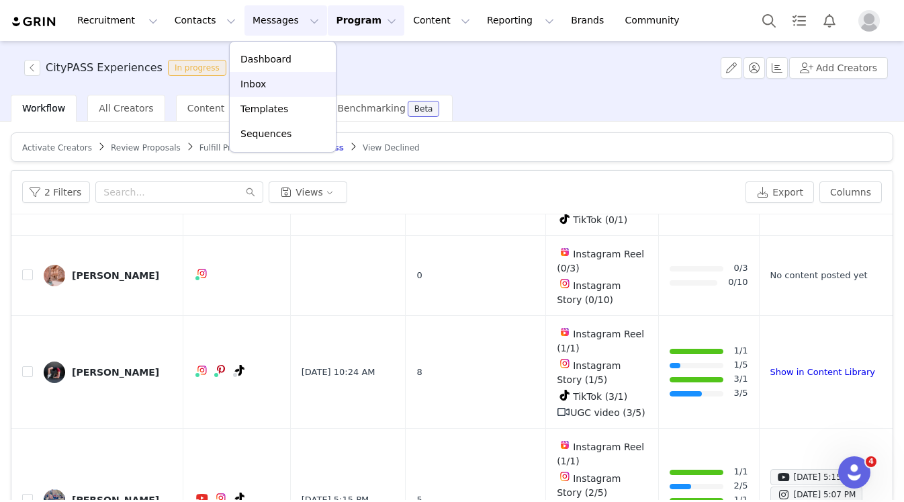
click at [255, 81] on p "Inbox" at bounding box center [253, 84] width 26 height 14
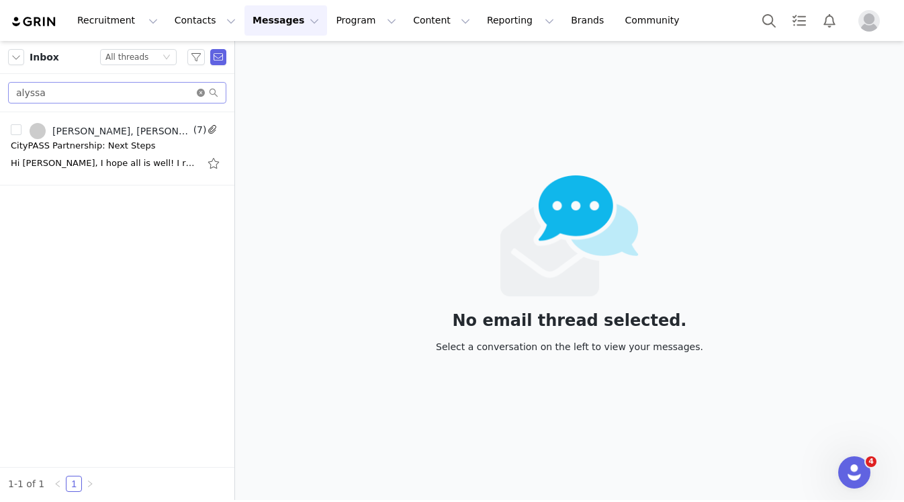
click at [198, 91] on icon "icon: close-circle" at bounding box center [201, 93] width 8 height 8
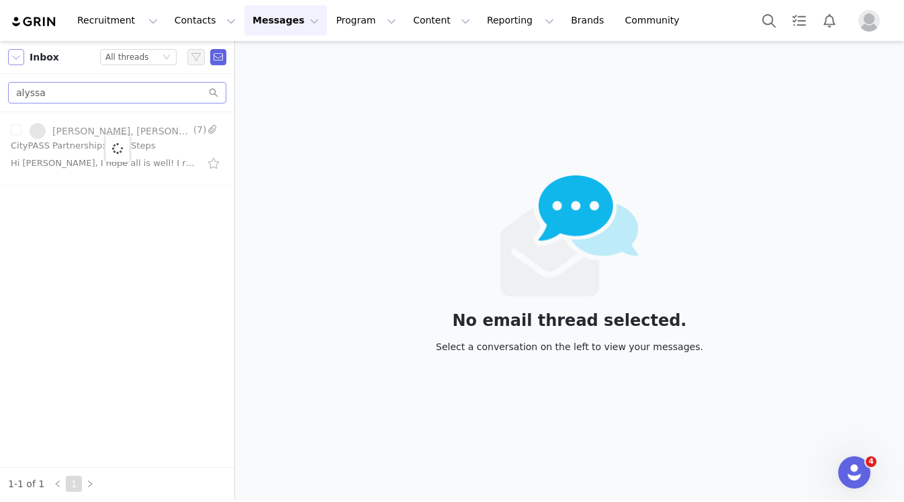
click at [18, 58] on button "button" at bounding box center [16, 57] width 16 height 16
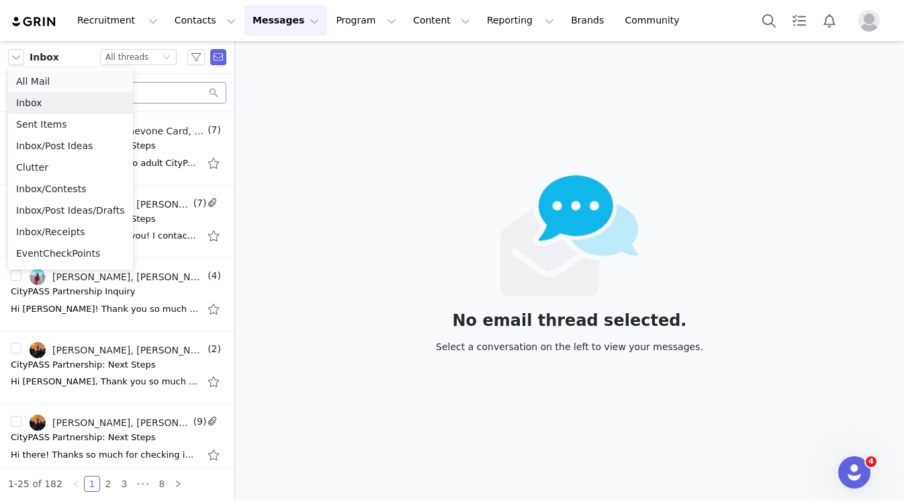
click at [26, 80] on li "All Mail" at bounding box center [70, 81] width 125 height 21
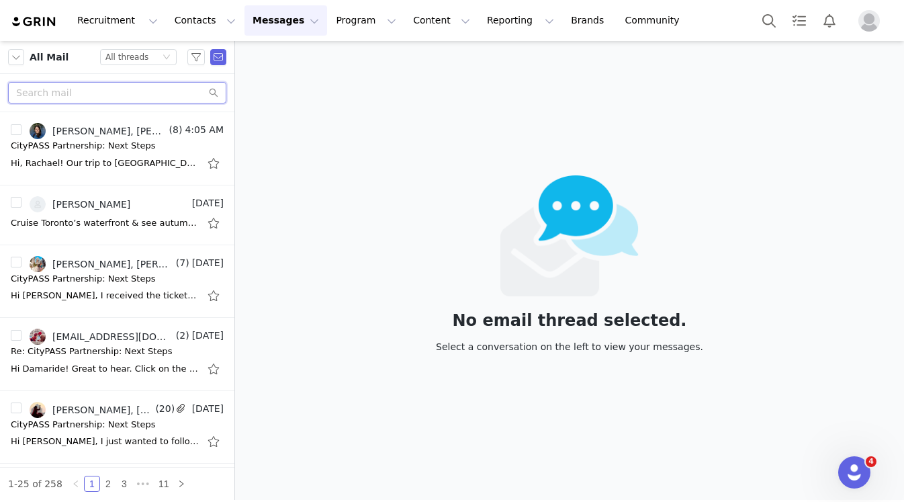
click at [114, 90] on input "text" at bounding box center [117, 92] width 218 height 21
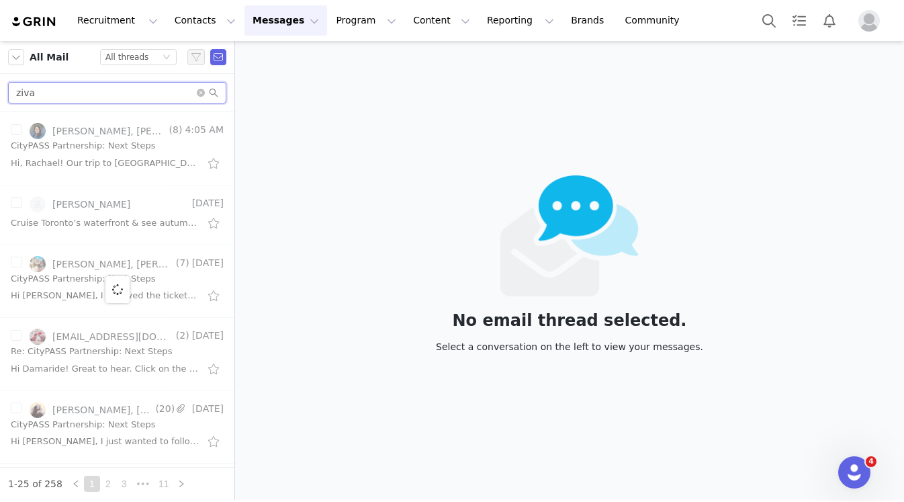
type input "ziva"
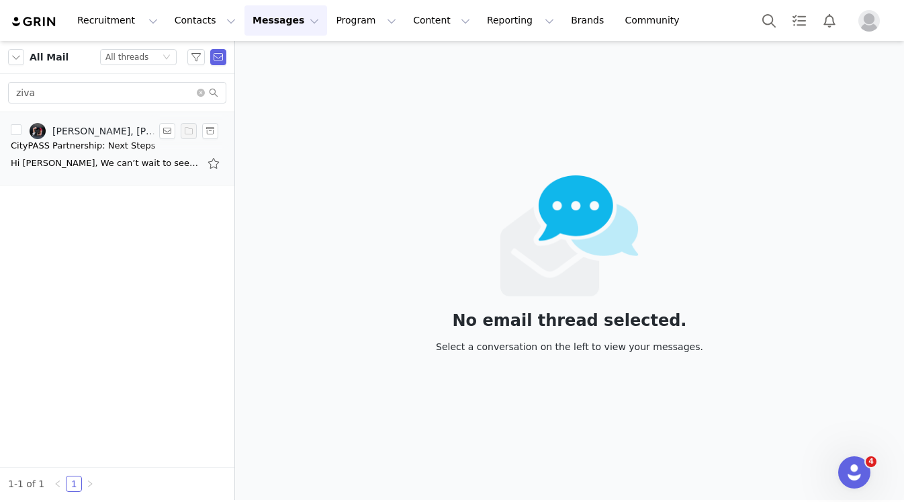
click at [70, 159] on div "Hi Ziva, We can’t wait to see your experience using CityPASS® tickets! My CityP…" at bounding box center [105, 162] width 188 height 13
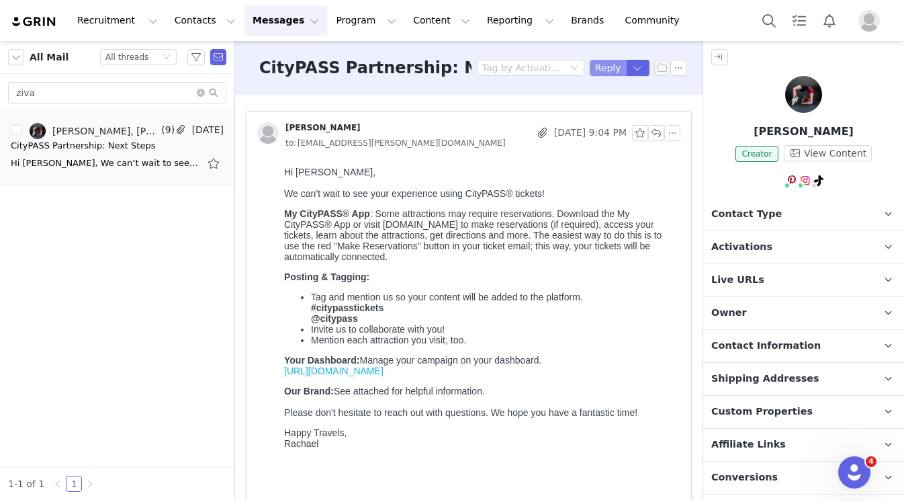
click at [607, 71] on button "Reply" at bounding box center [608, 68] width 37 height 16
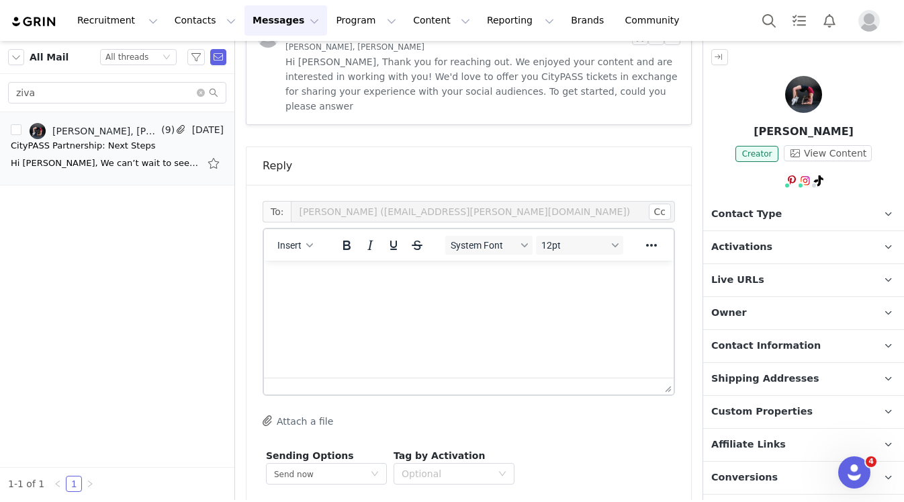
scroll to position [1226, 0]
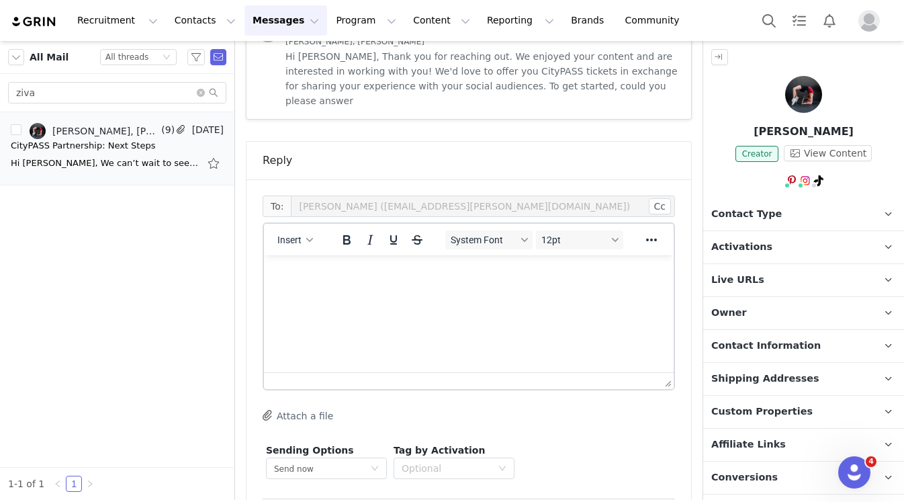
click at [298, 226] on div "Insert" at bounding box center [295, 239] width 63 height 26
click at [297, 234] on span "Insert" at bounding box center [289, 239] width 24 height 11
click at [295, 206] on div "Insert Template" at bounding box center [343, 204] width 121 height 16
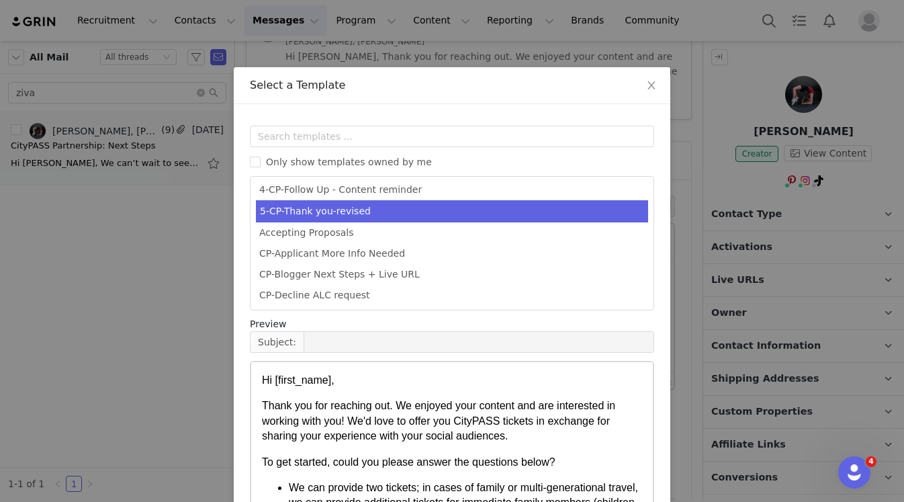
scroll to position [87, 0]
click at [290, 211] on li "5-CP-Thank you-revised" at bounding box center [452, 210] width 392 height 22
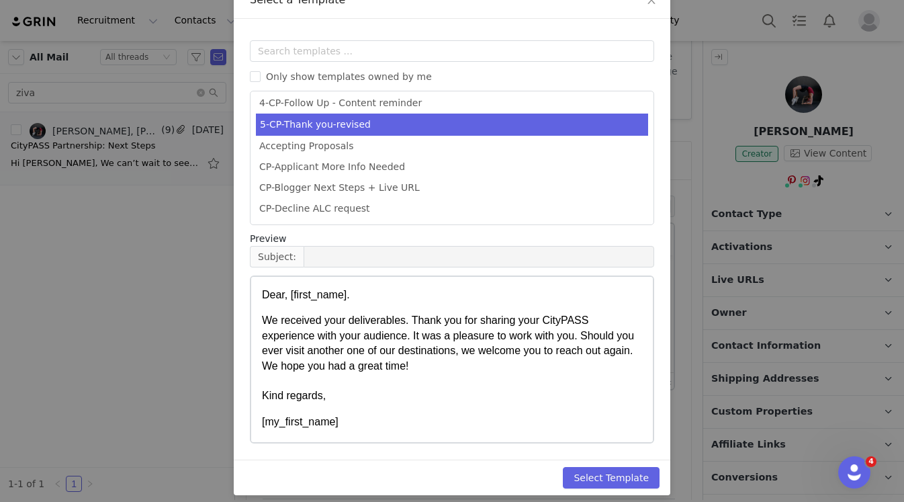
scroll to position [95, 0]
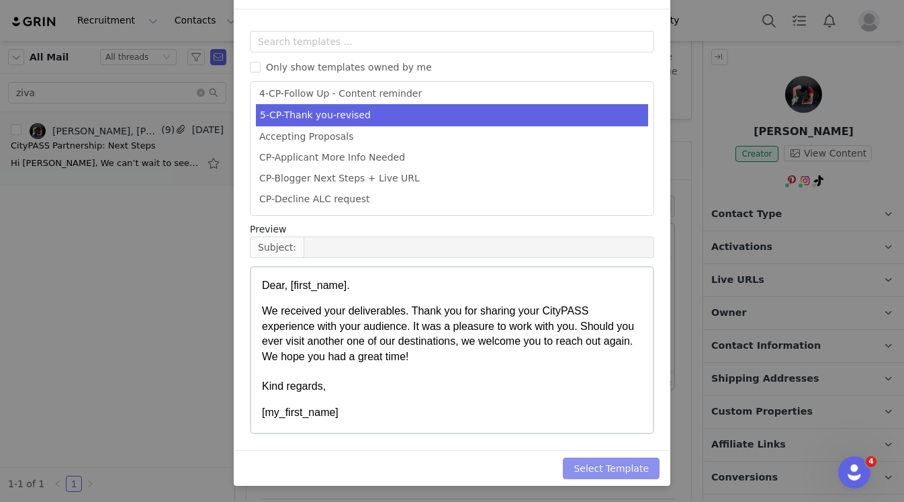
click at [592, 465] on button "Select Template" at bounding box center [611, 467] width 97 height 21
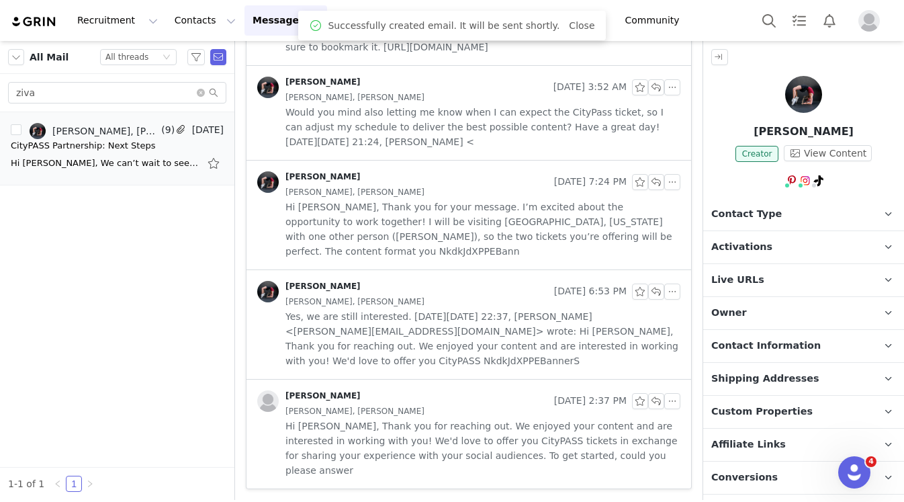
scroll to position [798, 0]
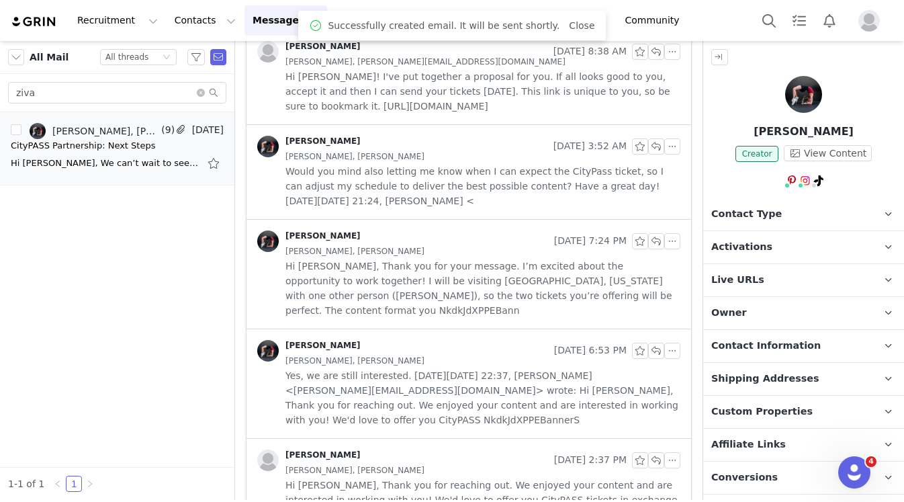
click at [815, 240] on p "Activations" at bounding box center [787, 247] width 169 height 32
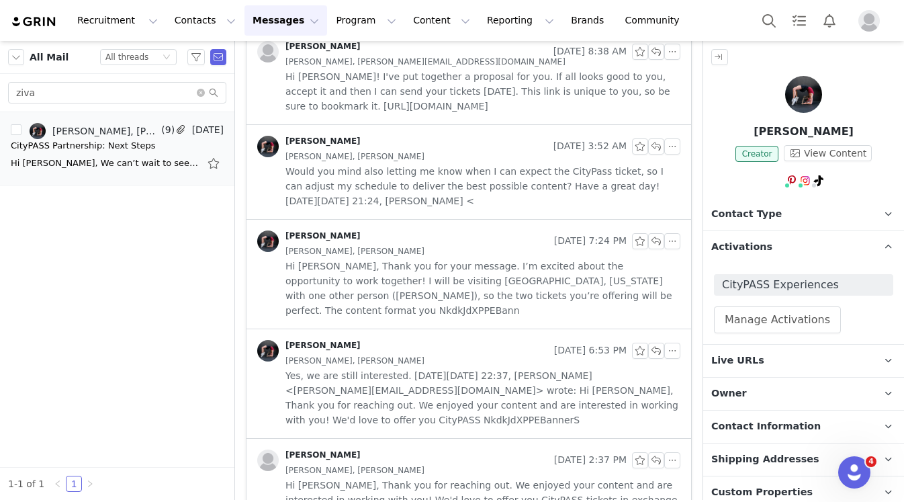
click at [825, 248] on p "Activations" at bounding box center [787, 247] width 169 height 32
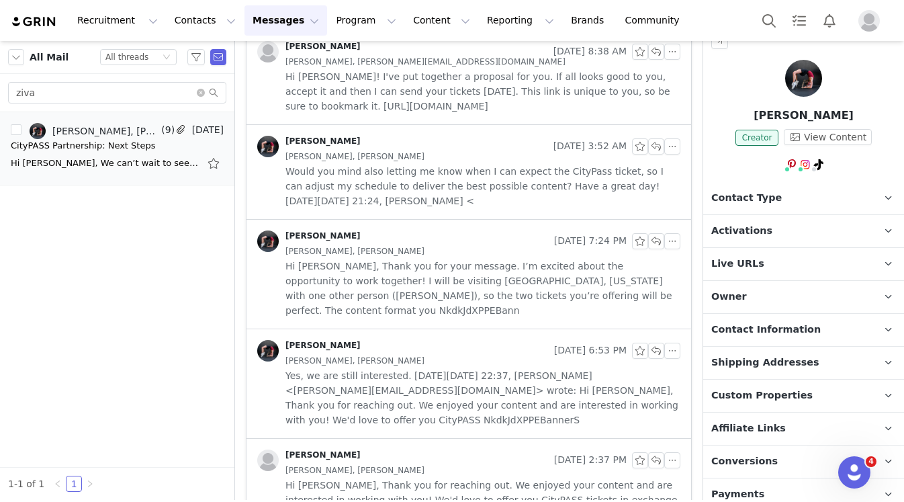
scroll to position [0, 0]
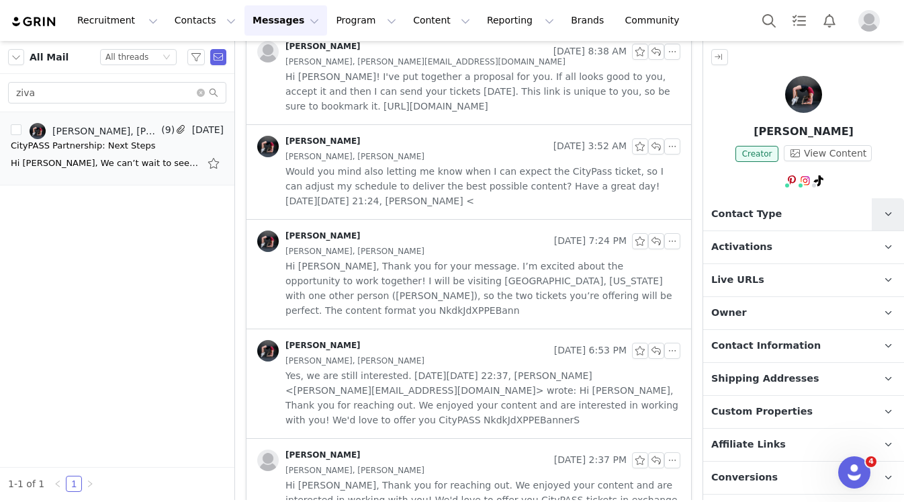
click at [886, 215] on icon at bounding box center [888, 214] width 7 height 9
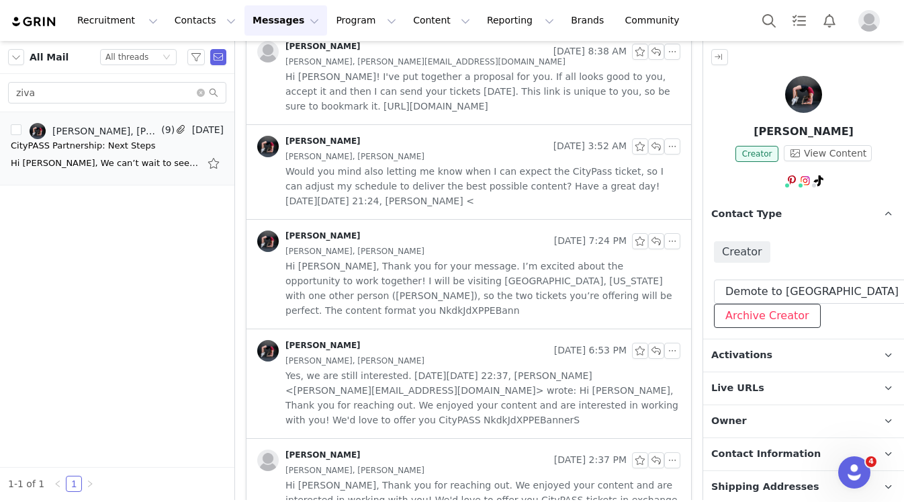
click at [754, 316] on button "Archive Creator" at bounding box center [767, 316] width 107 height 24
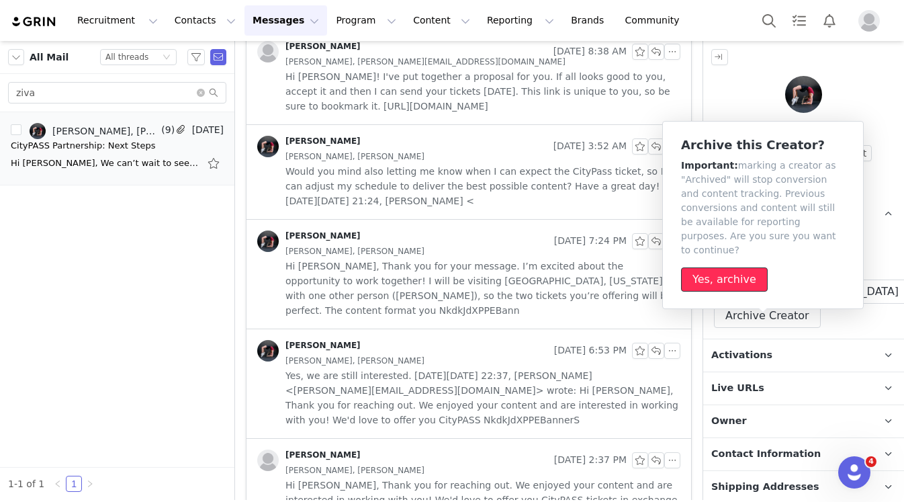
click at [721, 270] on button "Yes, archive" at bounding box center [724, 279] width 87 height 24
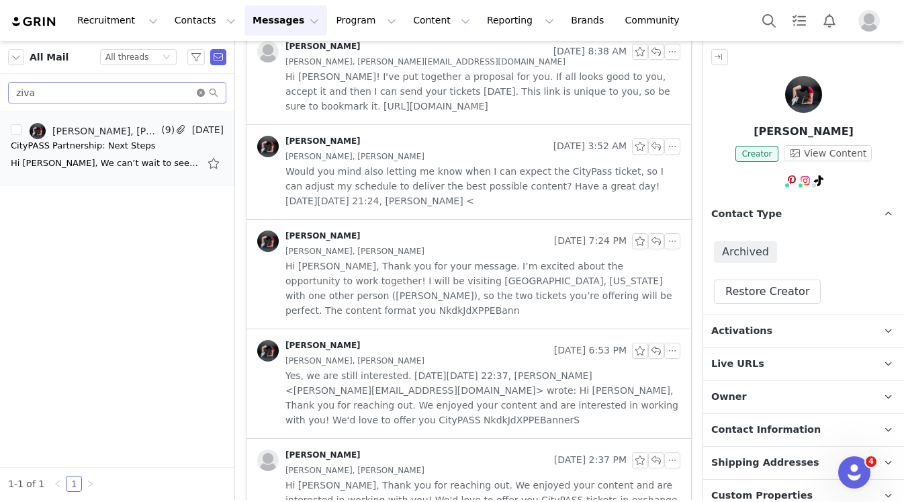
click at [199, 95] on icon "icon: close-circle" at bounding box center [201, 93] width 8 height 8
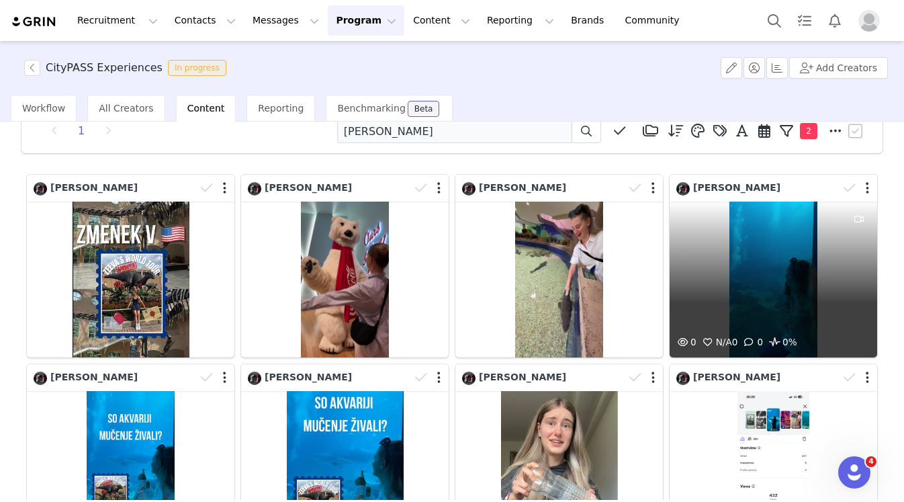
scroll to position [28, 0]
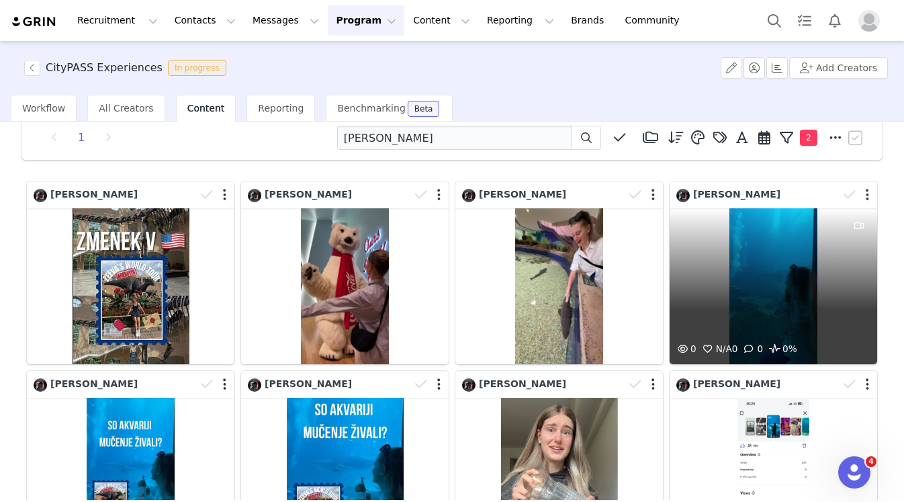
click at [790, 282] on div "0 N/A 0 0 0%" at bounding box center [774, 286] width 208 height 156
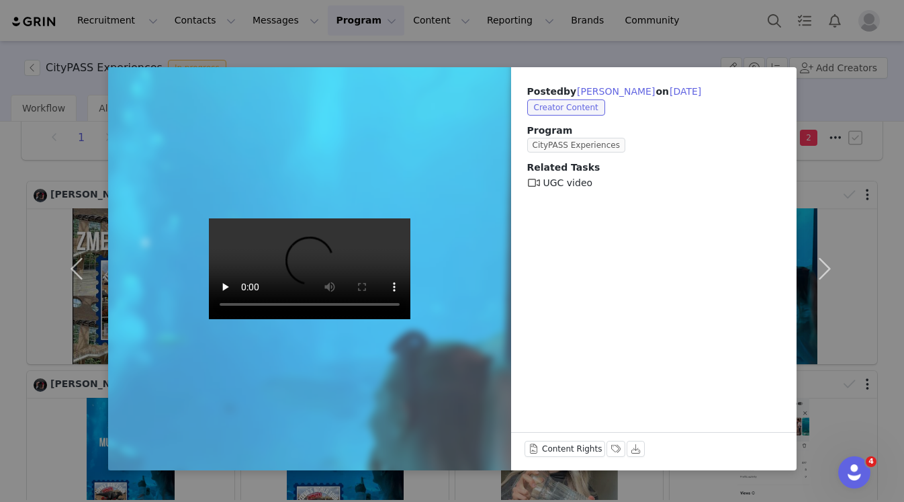
click at [724, 24] on div "Posted by [PERSON_NAME] on [DATE] Creator Content Program CityPASS Experiences …" at bounding box center [452, 251] width 904 height 502
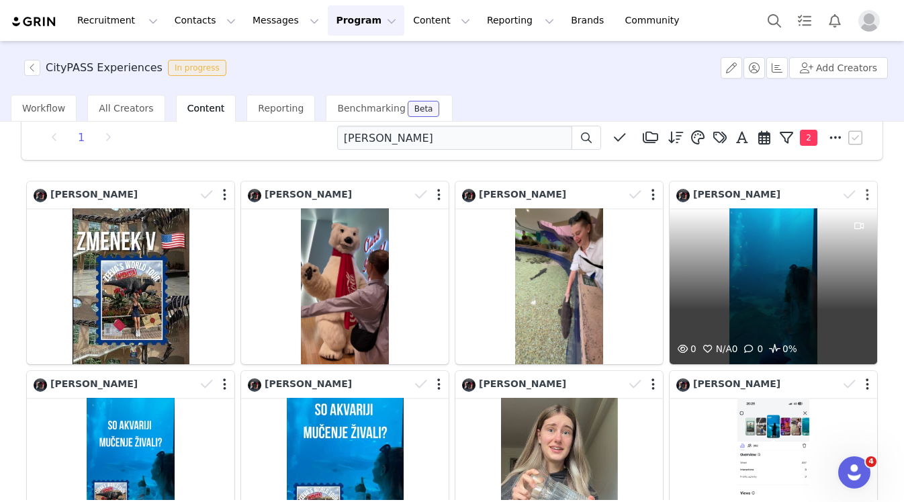
click at [866, 195] on button "button" at bounding box center [867, 194] width 3 height 13
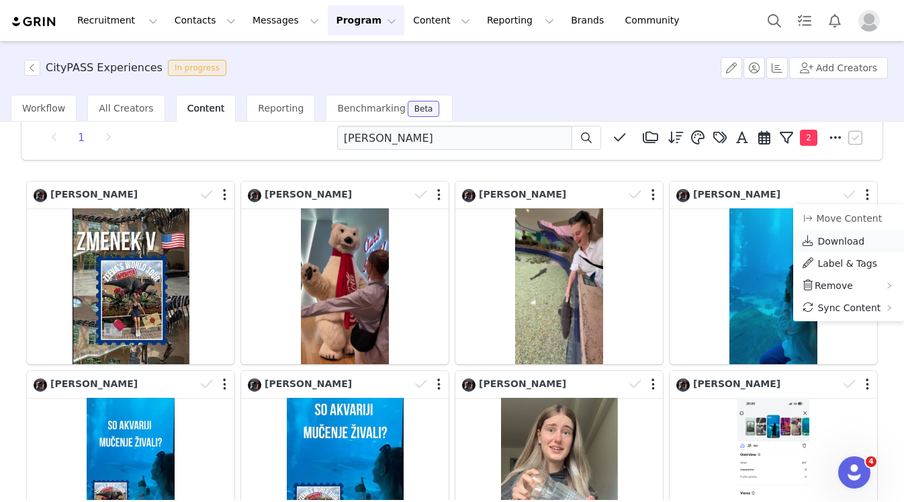
click at [839, 242] on span "Download" at bounding box center [840, 241] width 47 height 11
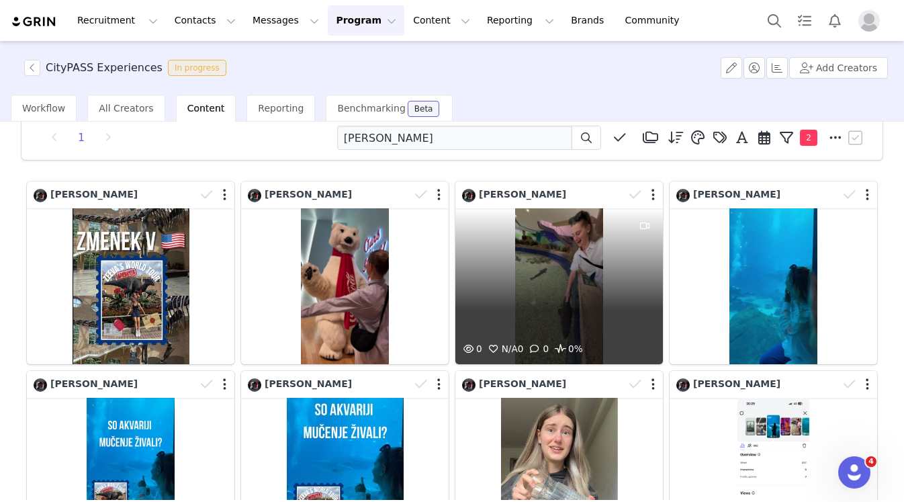
click at [582, 283] on div "0 N/A 0 0 0%" at bounding box center [559, 286] width 208 height 156
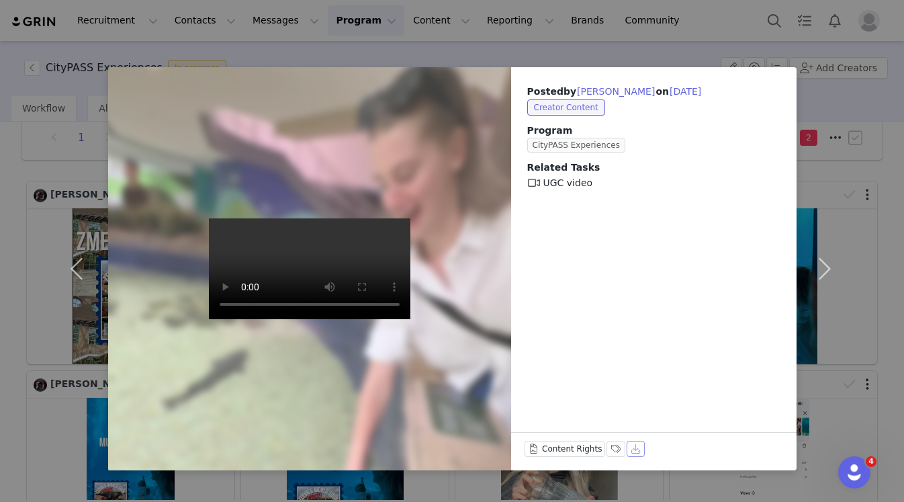
click at [629, 451] on button "Download" at bounding box center [636, 449] width 19 height 16
click at [696, 34] on div "Posted by [PERSON_NAME] on [DATE] Creator Content Program CityPASS Experiences …" at bounding box center [452, 251] width 904 height 502
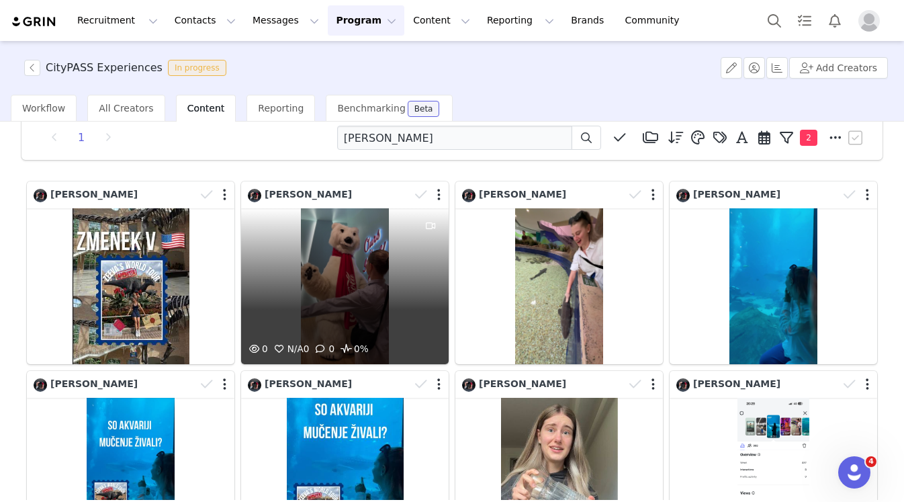
click at [352, 244] on div "0 N/A 0 0 0%" at bounding box center [345, 286] width 208 height 156
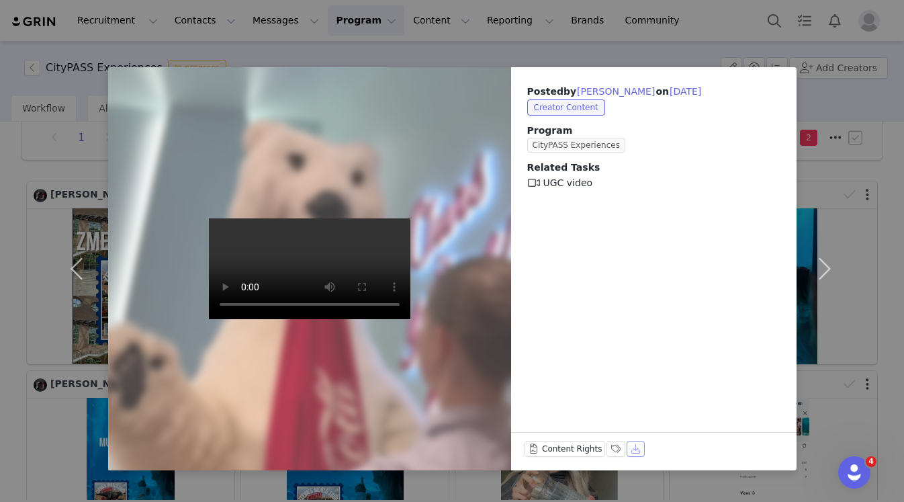
click at [634, 451] on button "Download" at bounding box center [636, 449] width 19 height 16
click at [715, 43] on div "Posted by [PERSON_NAME] on [DATE] Creator Content Program CityPASS Experiences …" at bounding box center [452, 251] width 904 height 502
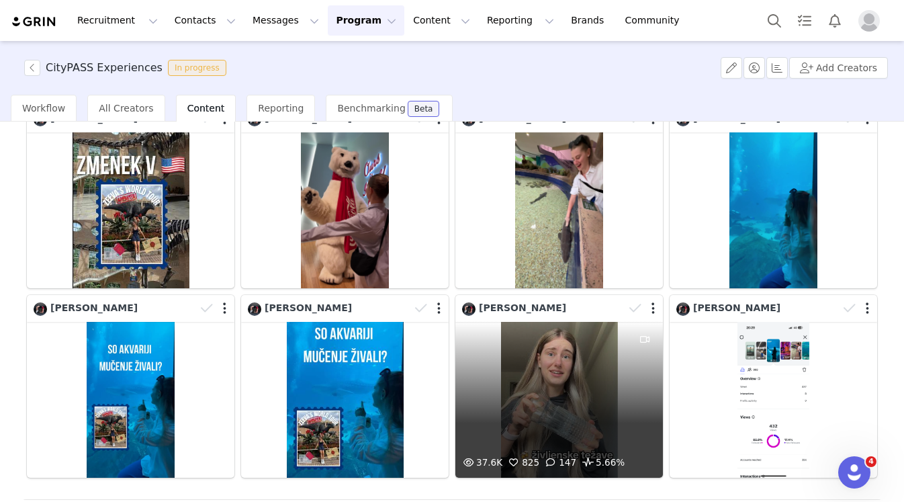
scroll to position [166, 0]
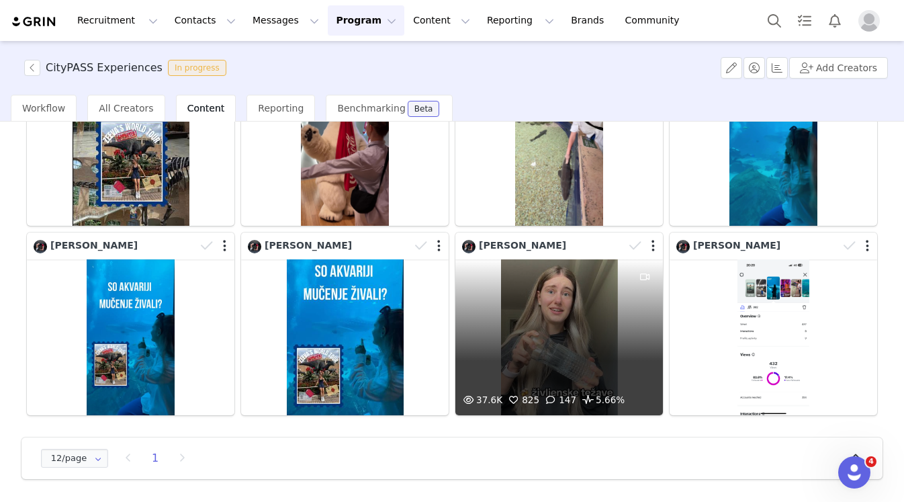
click at [574, 318] on div "37.6K 825 147 5.66%" at bounding box center [559, 337] width 208 height 156
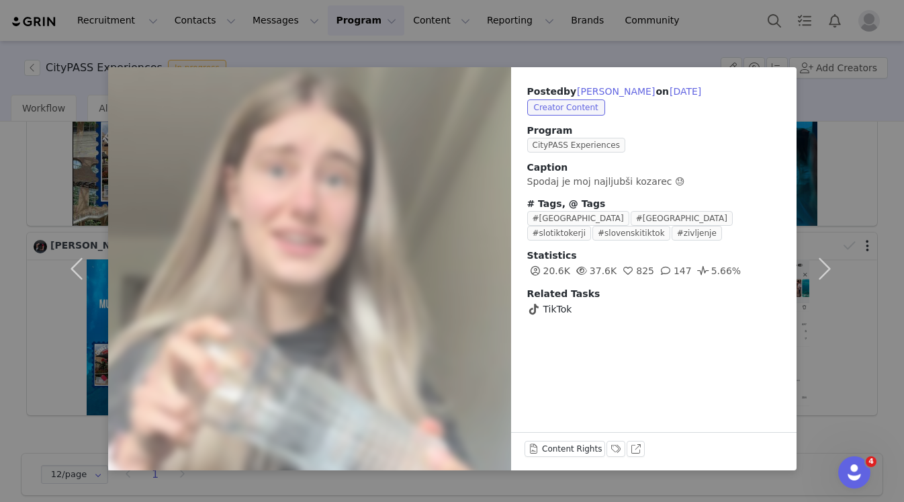
click at [677, 15] on div "Posted by [PERSON_NAME] on [DATE] Creator Content Program CityPASS Experiences …" at bounding box center [452, 251] width 904 height 502
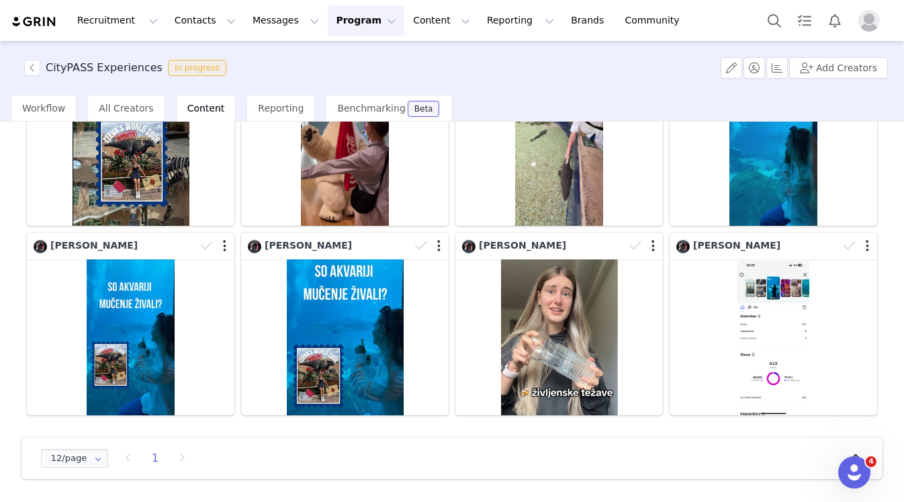
click at [336, 21] on button "Program Program" at bounding box center [366, 20] width 77 height 30
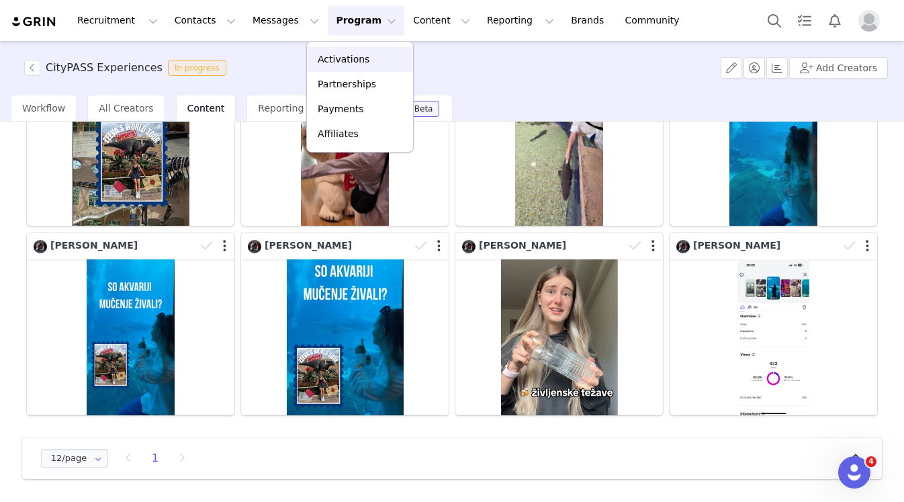
click at [334, 57] on p "Activations" at bounding box center [344, 59] width 52 height 14
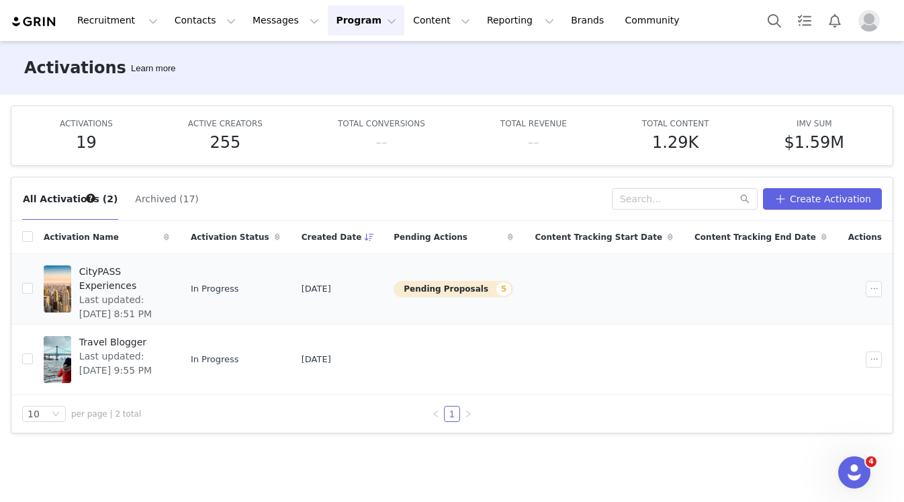
click at [148, 271] on span "CityPASS Experiences" at bounding box center [120, 279] width 82 height 28
